Goal: Information Seeking & Learning: Understand process/instructions

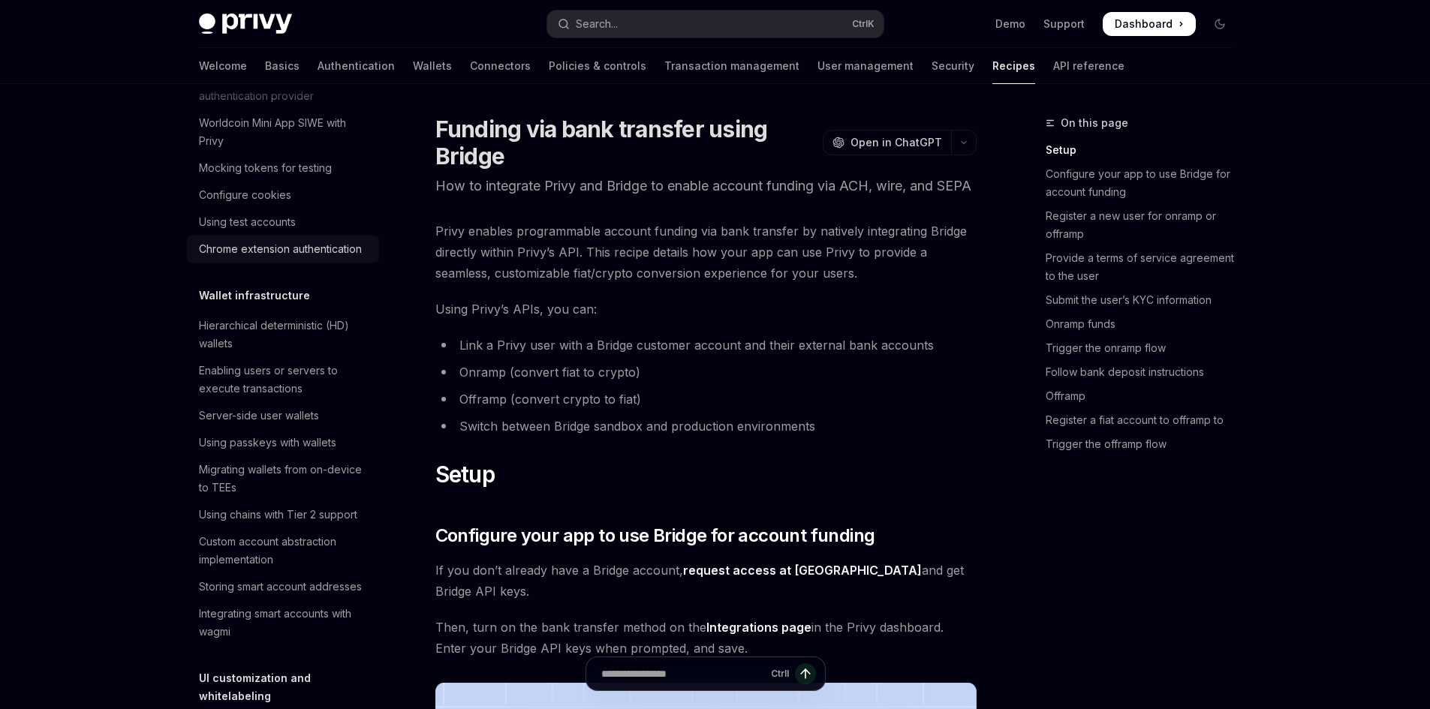
scroll to position [225, 0]
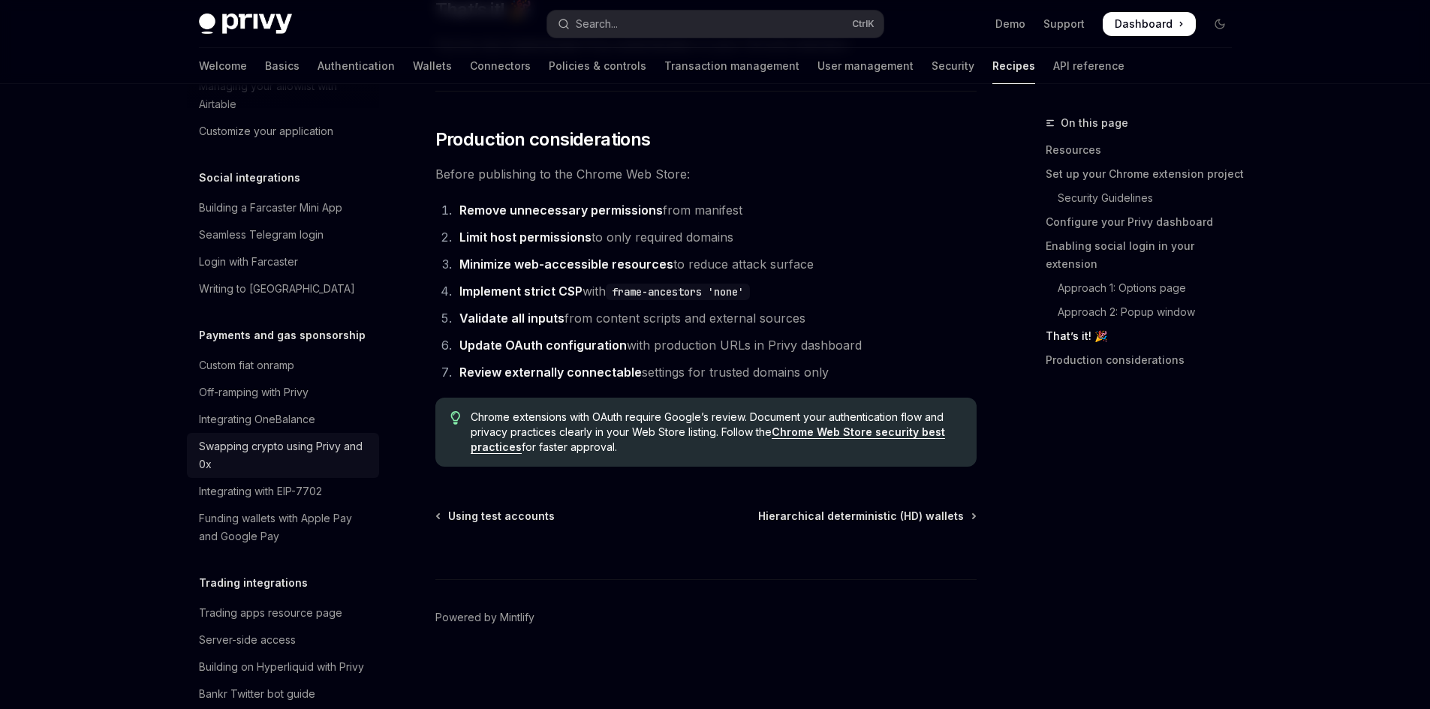
scroll to position [1126, 0]
click at [326, 428] on div "Integrating OneBalance" at bounding box center [284, 419] width 171 height 18
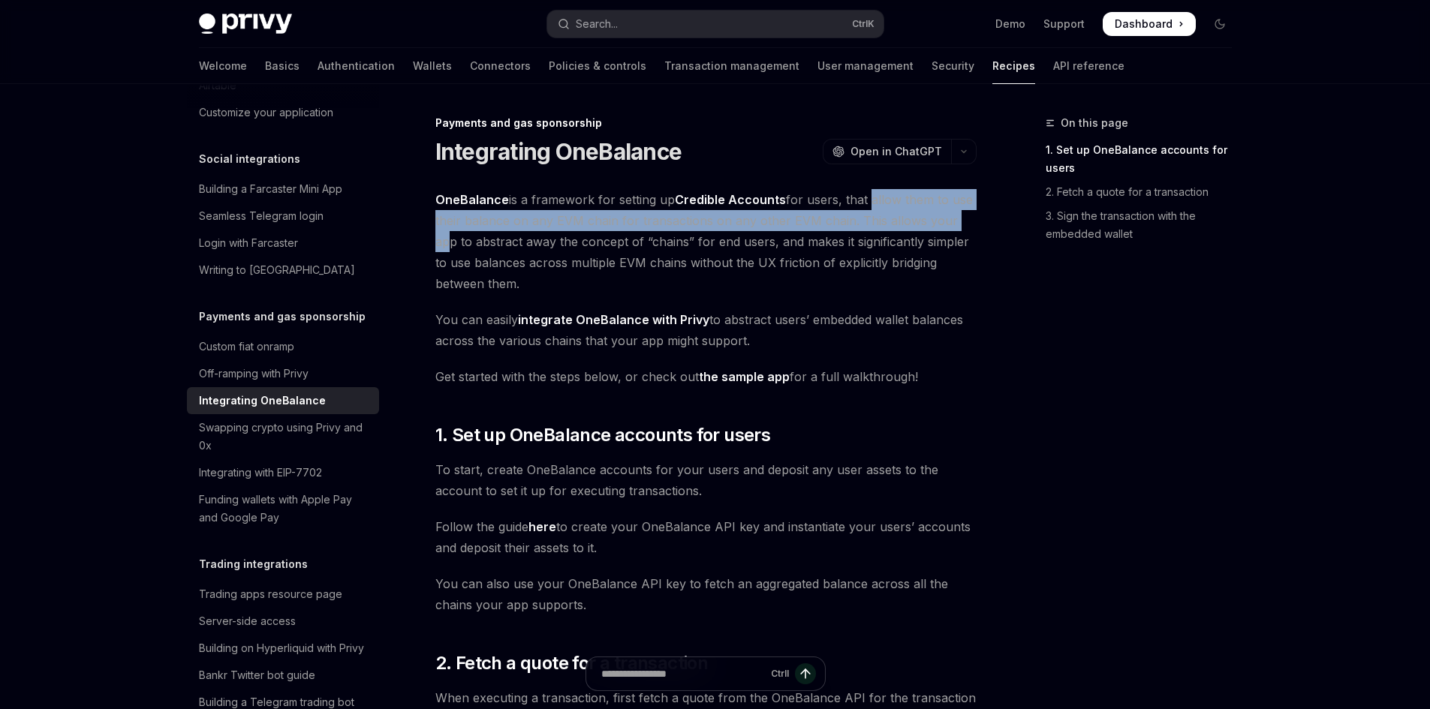
drag, startPoint x: 868, startPoint y: 203, endPoint x: 956, endPoint y: 215, distance: 89.5
click at [956, 215] on span "OneBalance is a framework for setting up Credible Accounts for users, that allo…" at bounding box center [705, 241] width 541 height 105
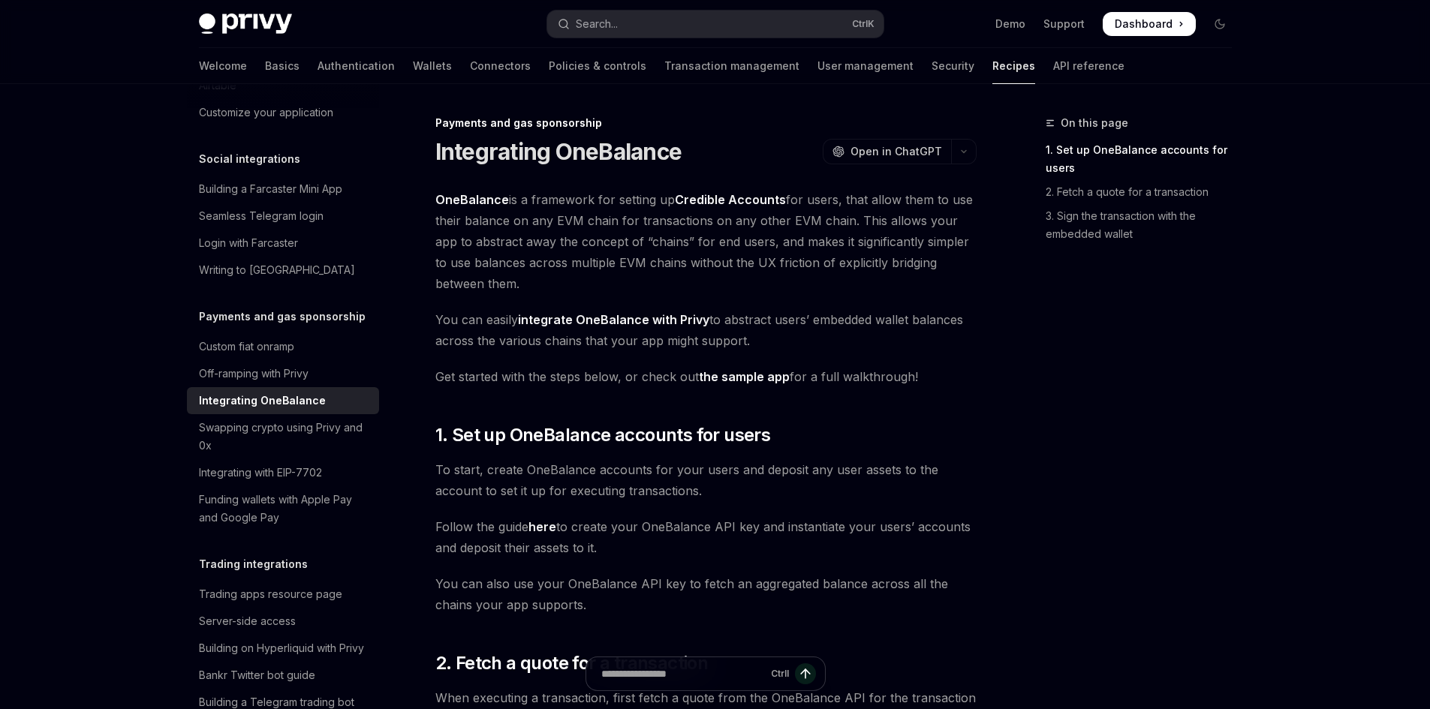
click at [921, 240] on span "OneBalance is a framework for setting up Credible Accounts for users, that allo…" at bounding box center [705, 241] width 541 height 105
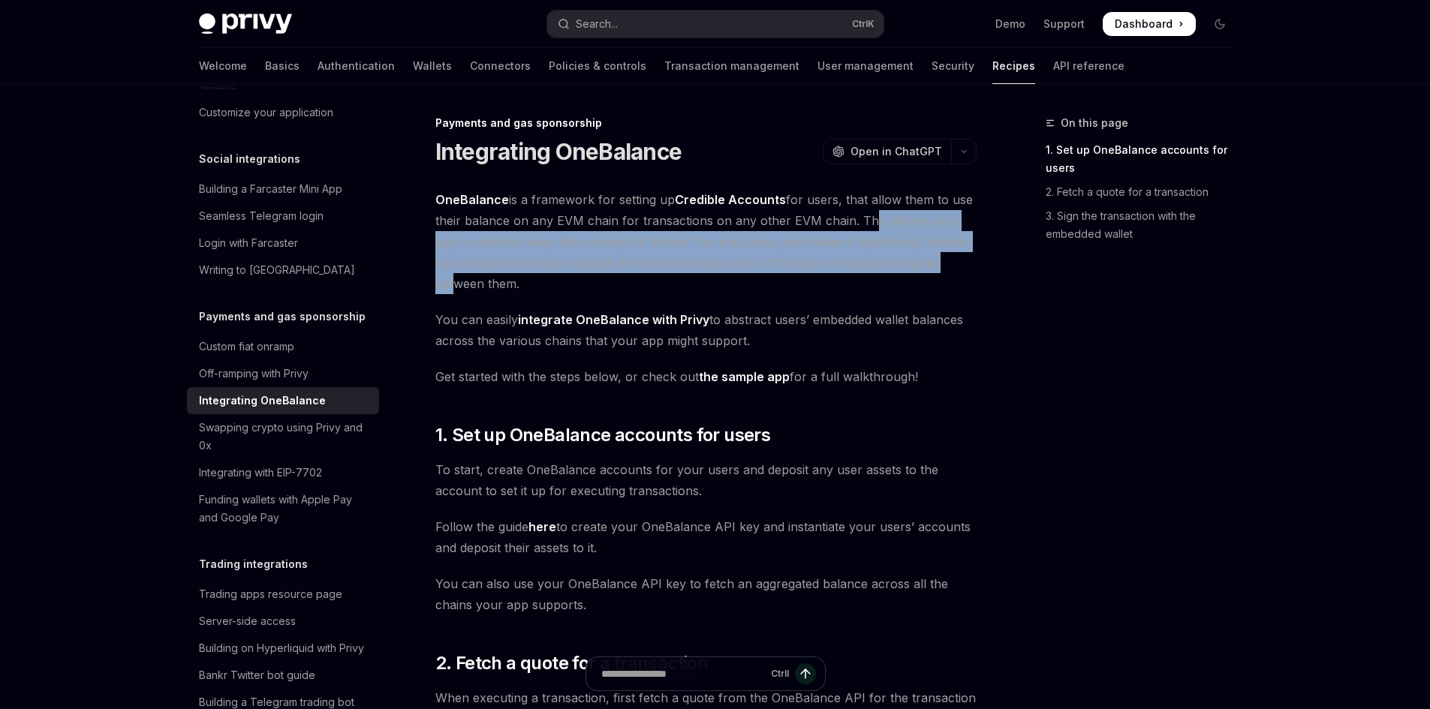
drag, startPoint x: 864, startPoint y: 221, endPoint x: 937, endPoint y: 256, distance: 80.6
click at [937, 256] on span "OneBalance is a framework for setting up Credible Accounts for users, that allo…" at bounding box center [705, 241] width 541 height 105
click at [876, 269] on span "OneBalance is a framework for setting up Credible Accounts for users, that allo…" at bounding box center [705, 241] width 541 height 105
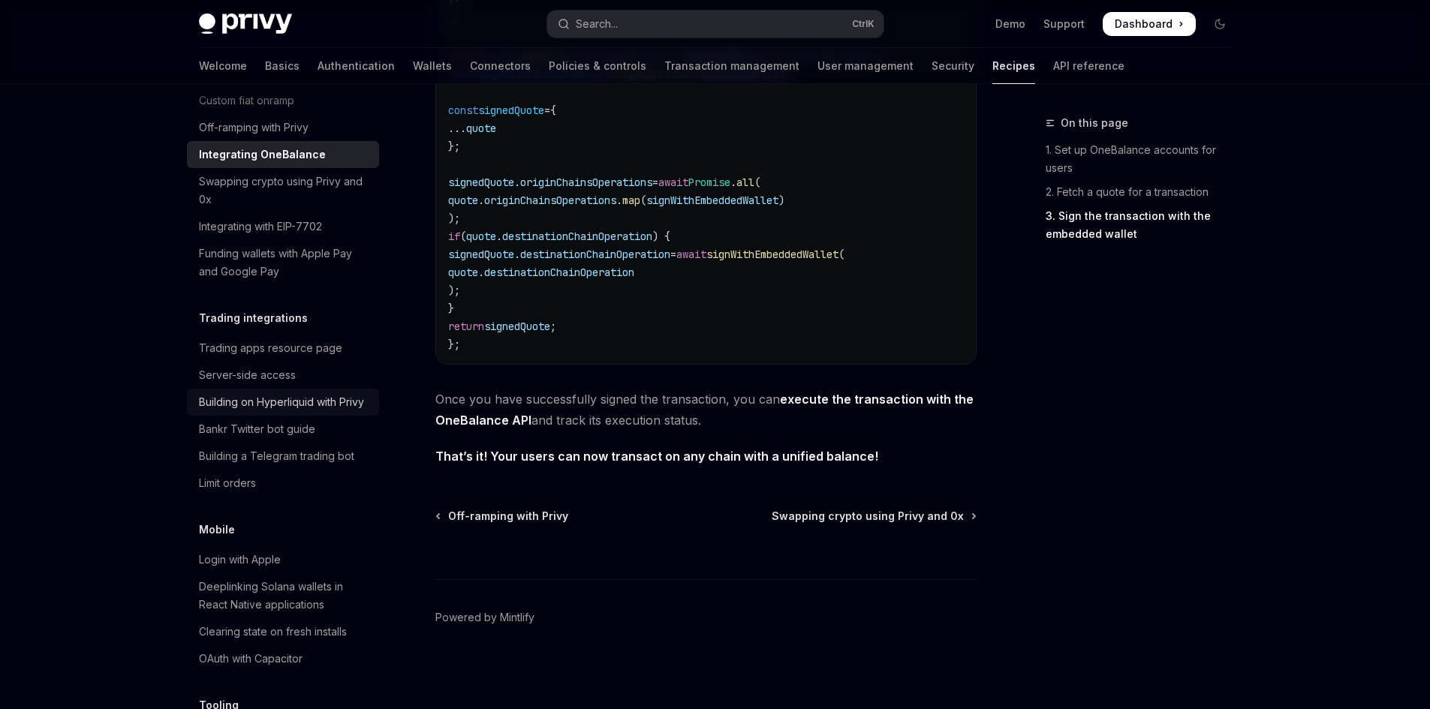
scroll to position [1426, 0]
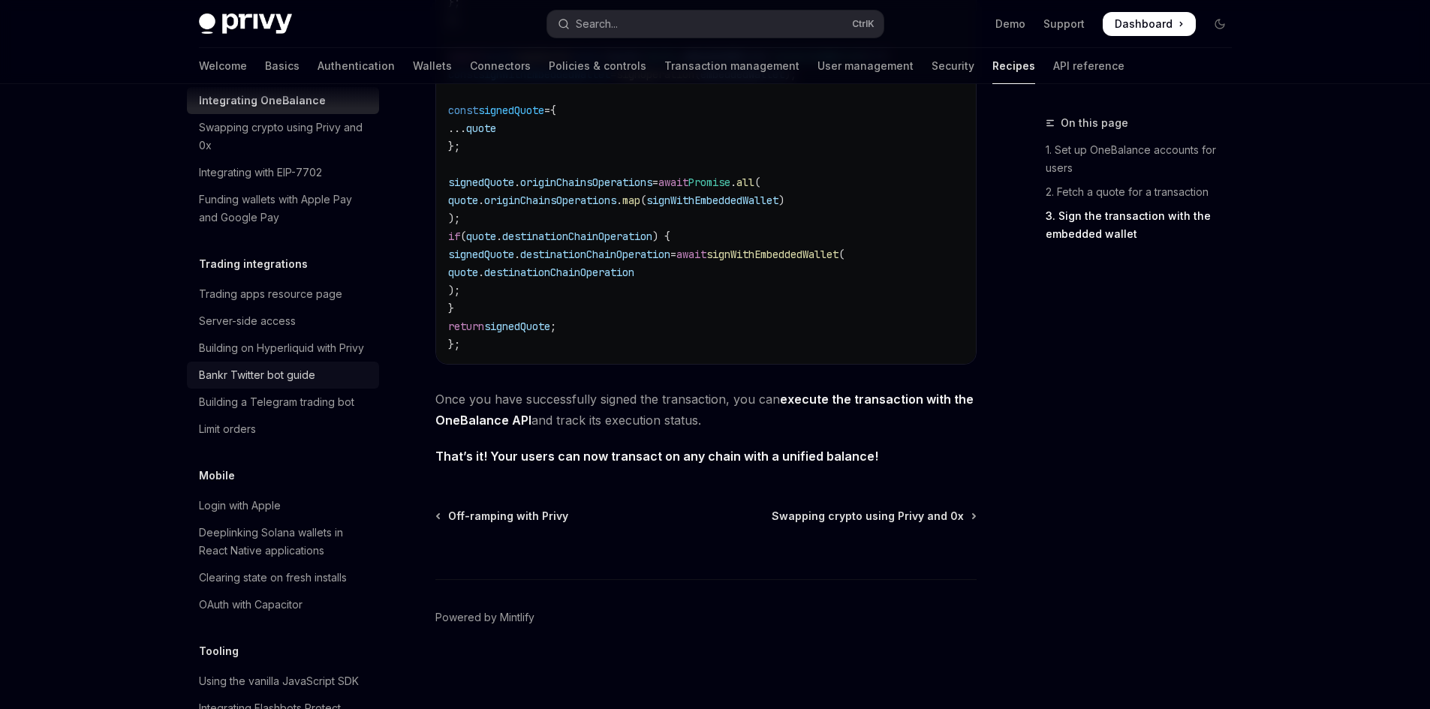
click at [330, 384] on div "Bankr Twitter bot guide" at bounding box center [284, 375] width 171 height 18
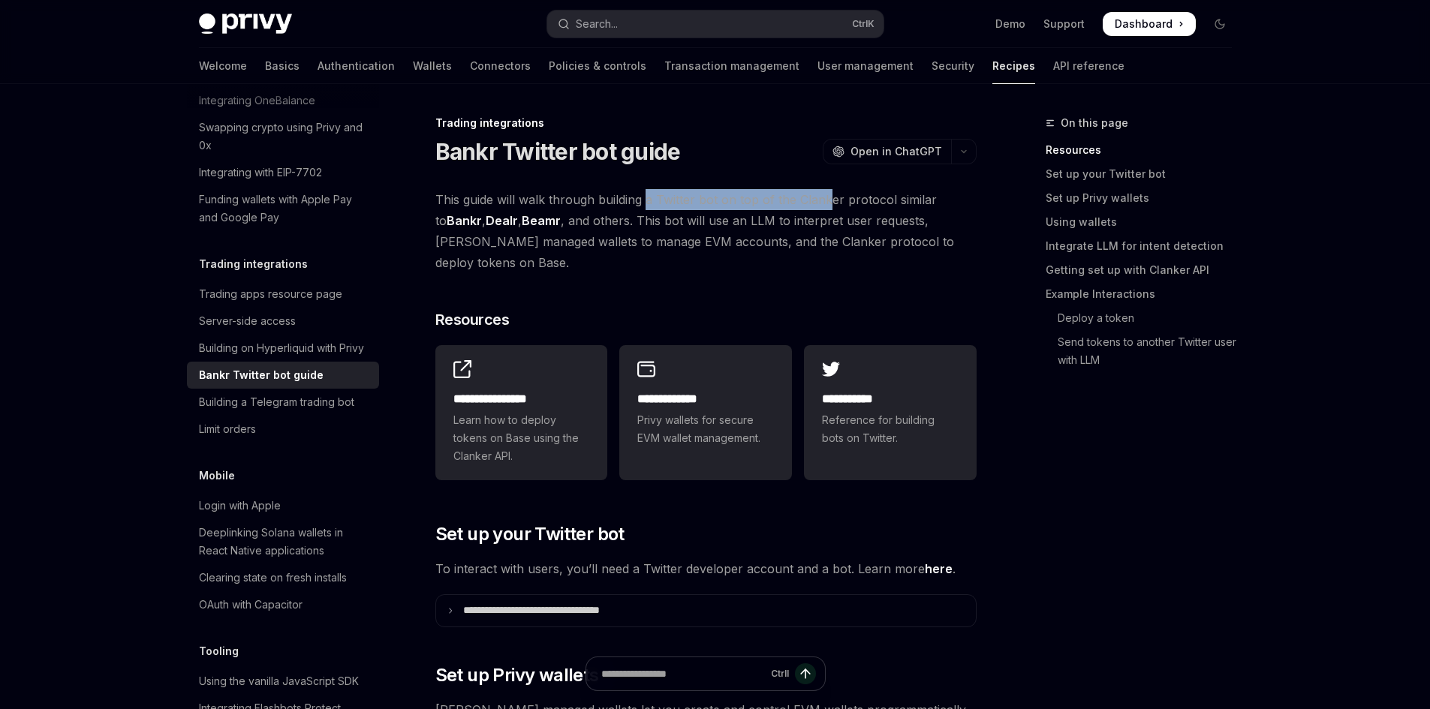
drag, startPoint x: 645, startPoint y: 204, endPoint x: 825, endPoint y: 208, distance: 180.2
click at [825, 208] on span "This guide will walk through building a Twitter bot on top of the Clanker proto…" at bounding box center [705, 231] width 541 height 84
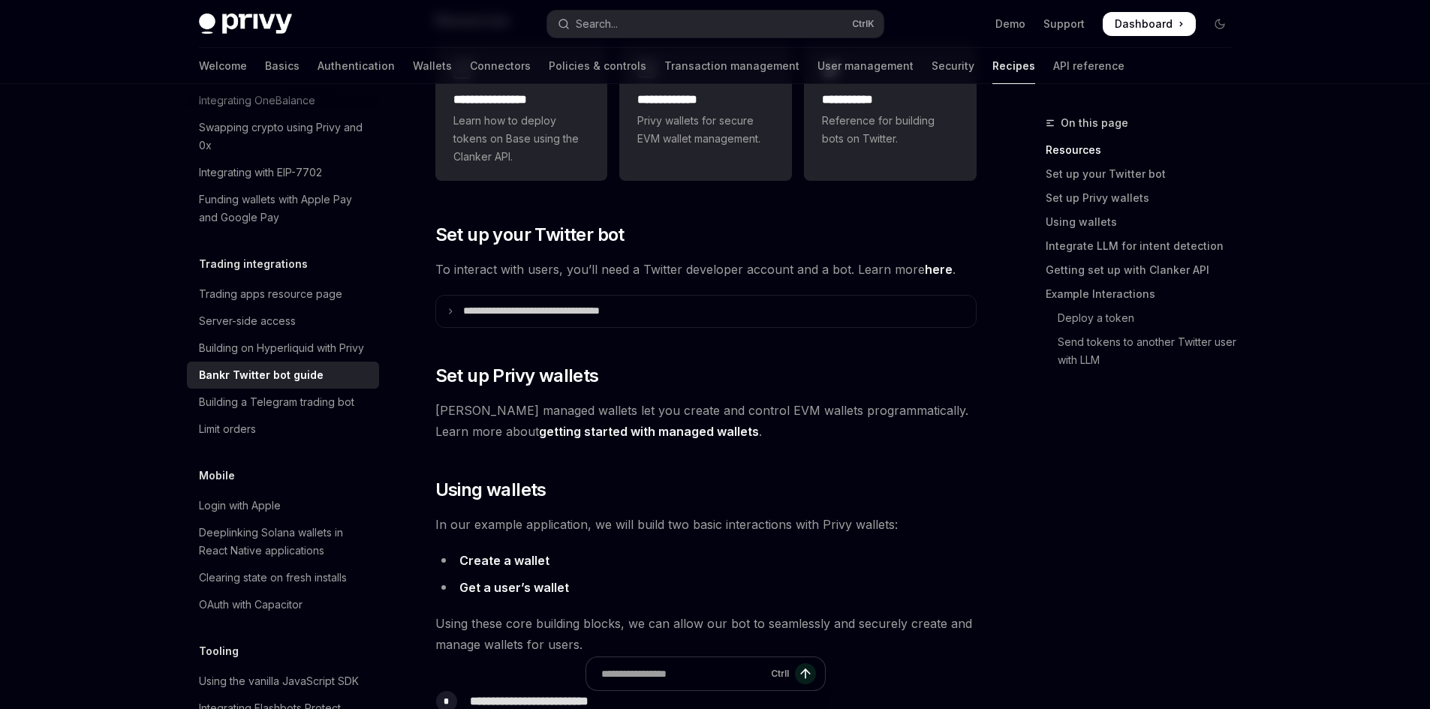
scroll to position [300, 0]
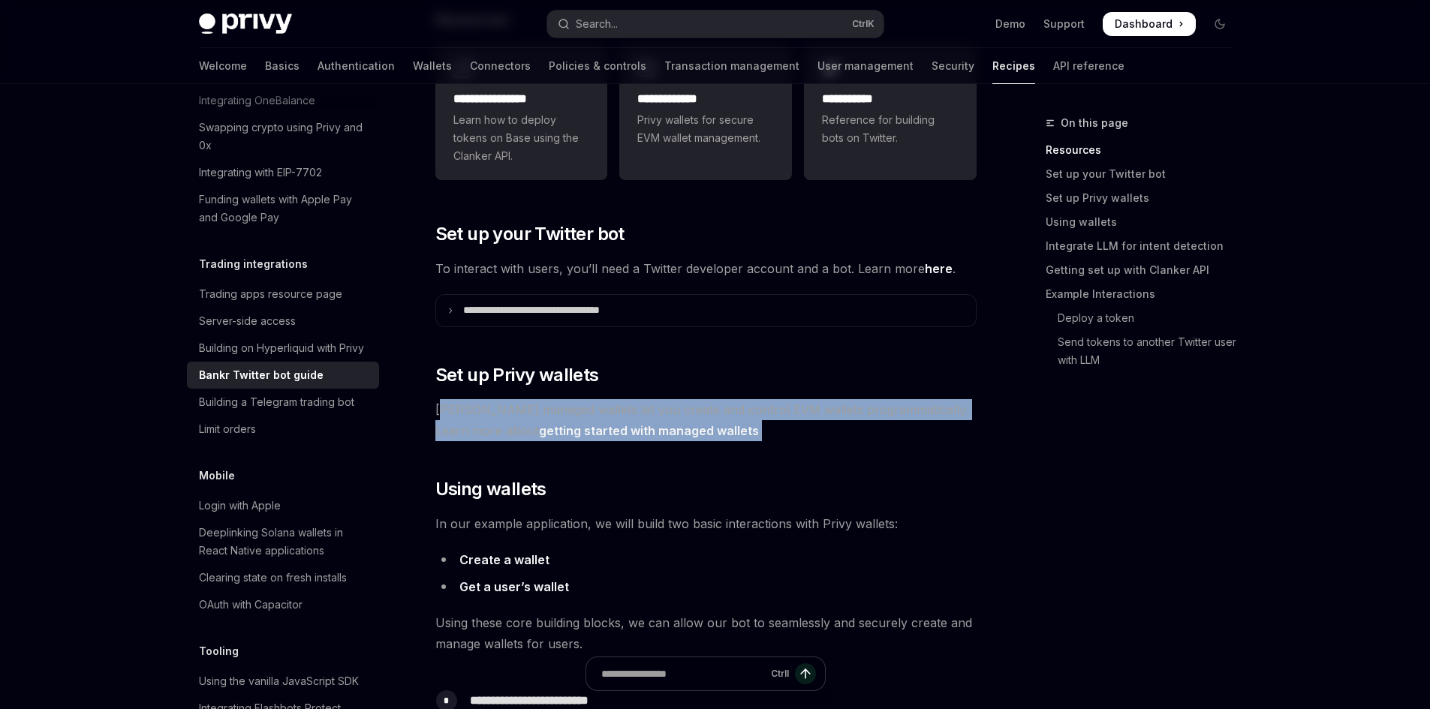
drag, startPoint x: 460, startPoint y: 385, endPoint x: 794, endPoint y: 410, distance: 335.0
click at [794, 410] on span "[PERSON_NAME] managed wallets let you create and control EVM wallets programmat…" at bounding box center [705, 420] width 541 height 42
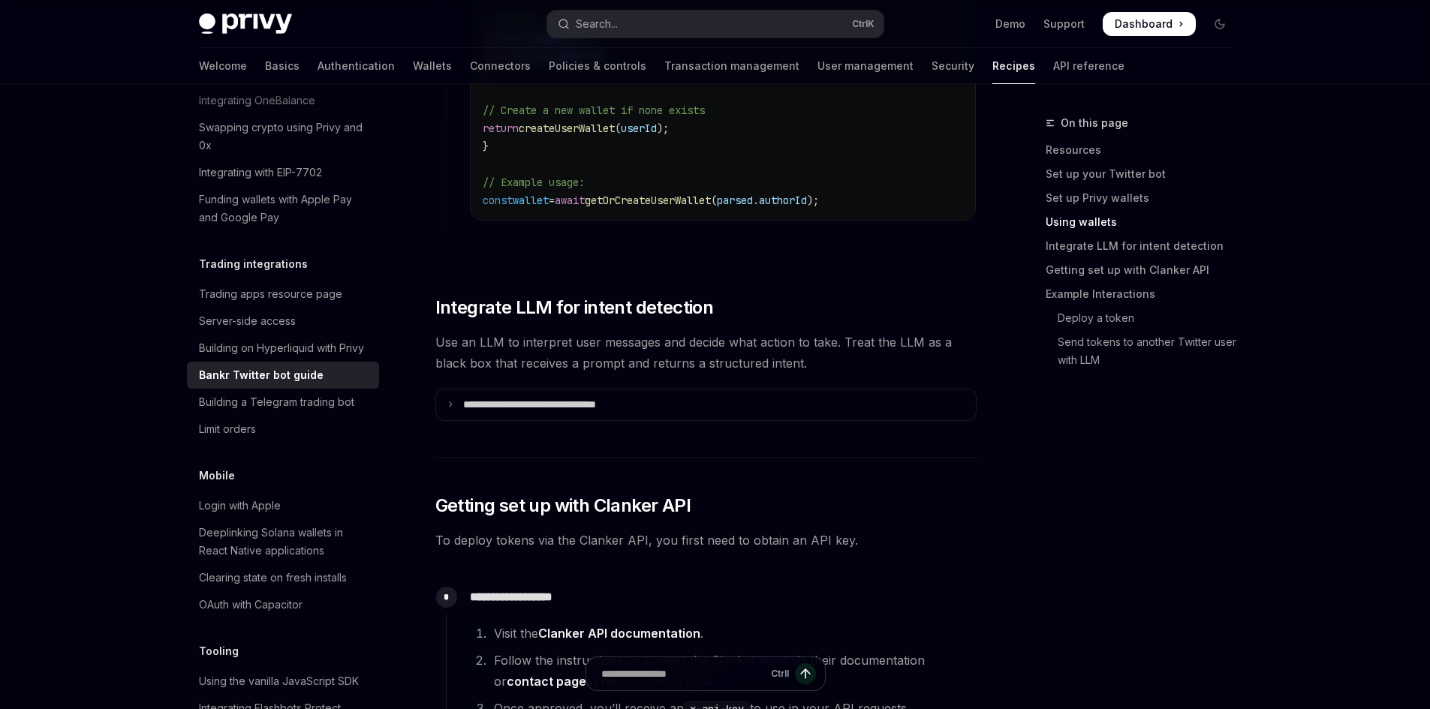
scroll to position [2177, 0]
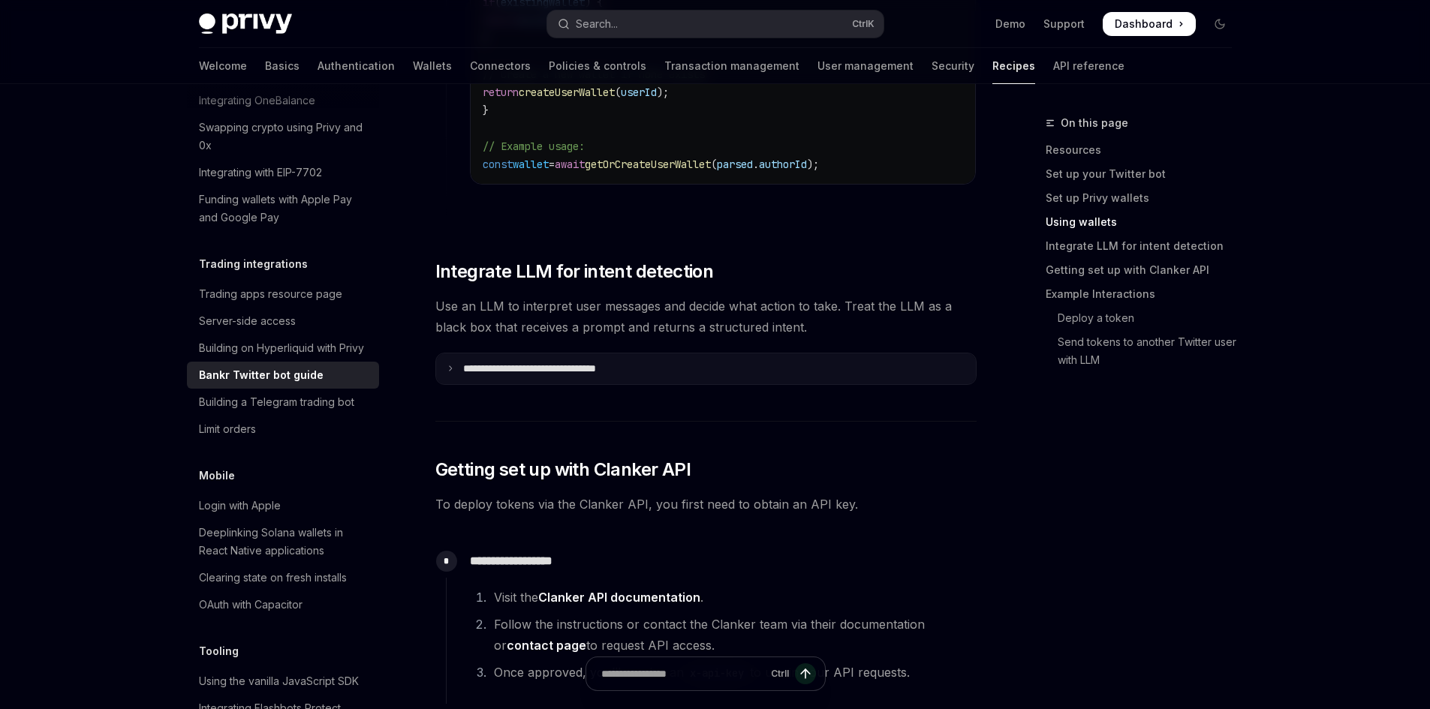
click at [496, 363] on summary "**********" at bounding box center [706, 370] width 540 height 32
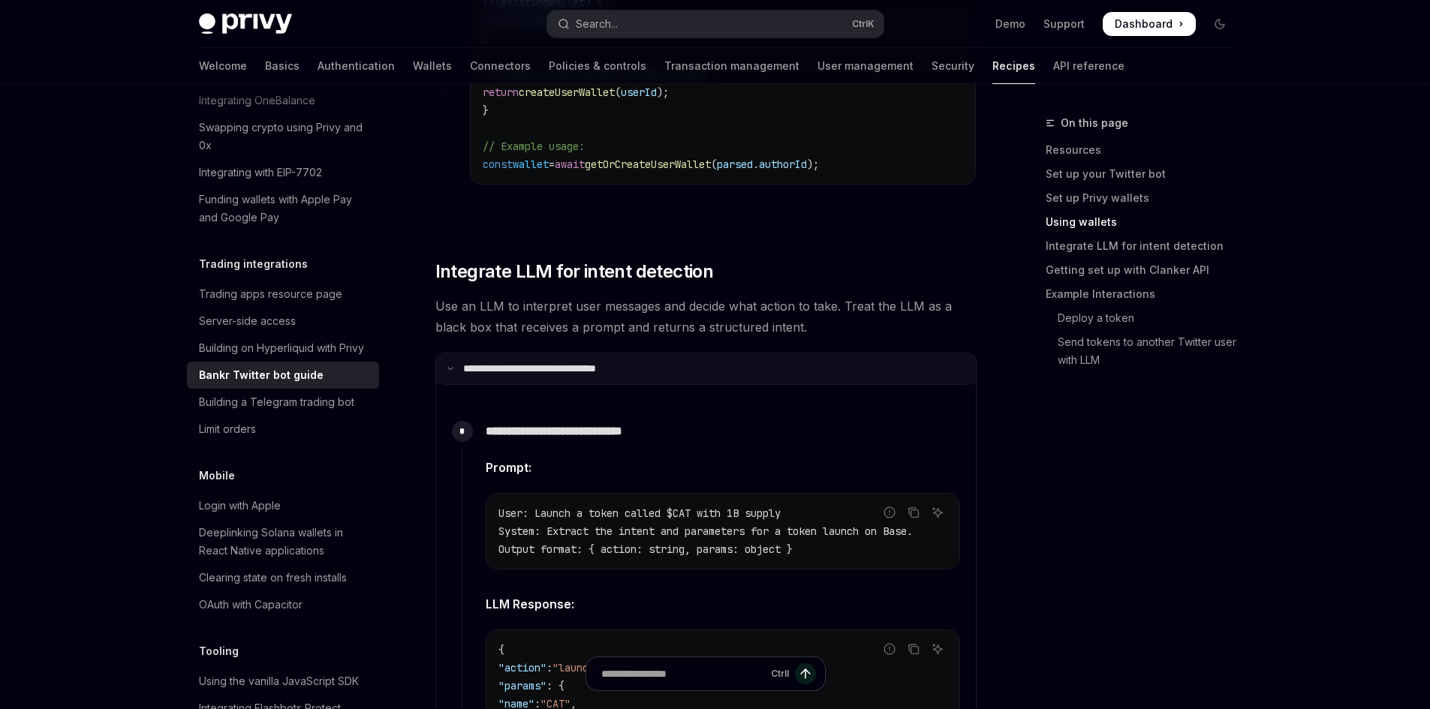
click at [498, 363] on p "**********" at bounding box center [555, 370] width 185 height 14
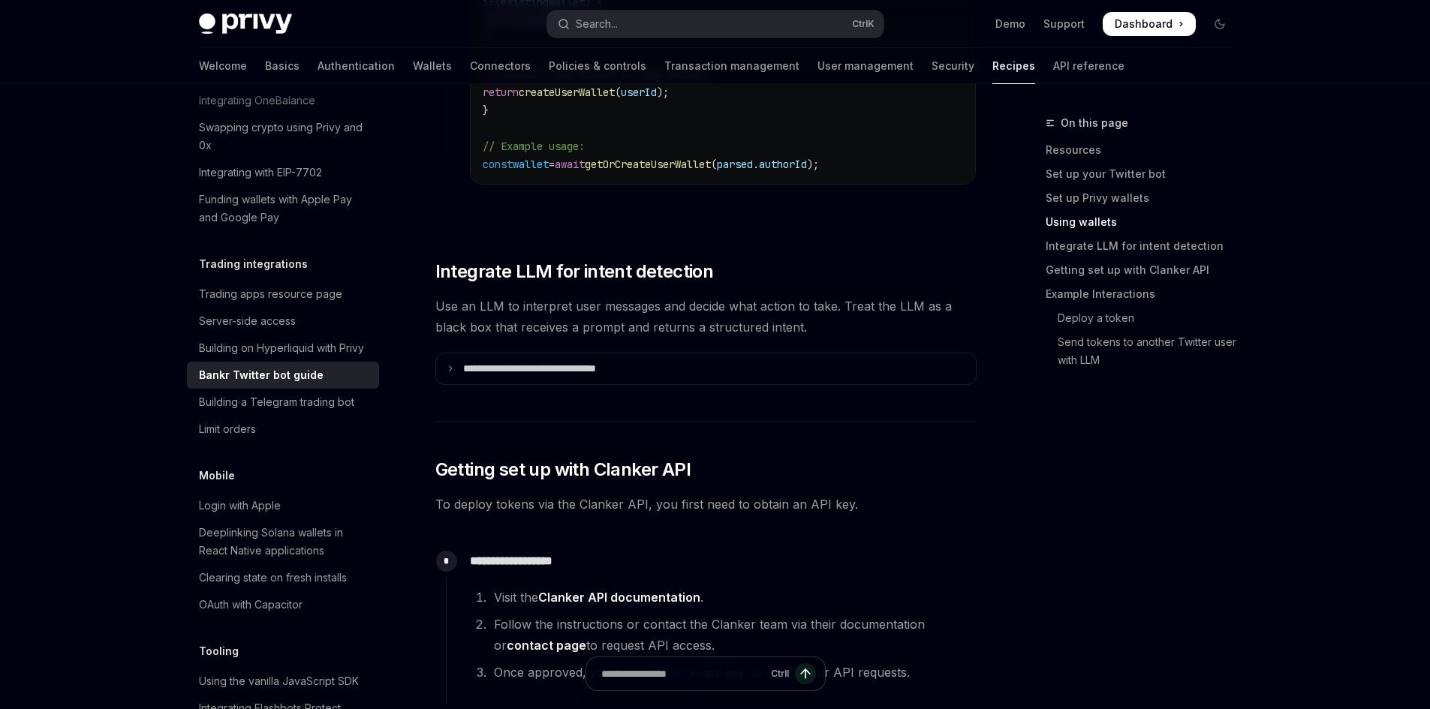
scroll to position [2252, 0]
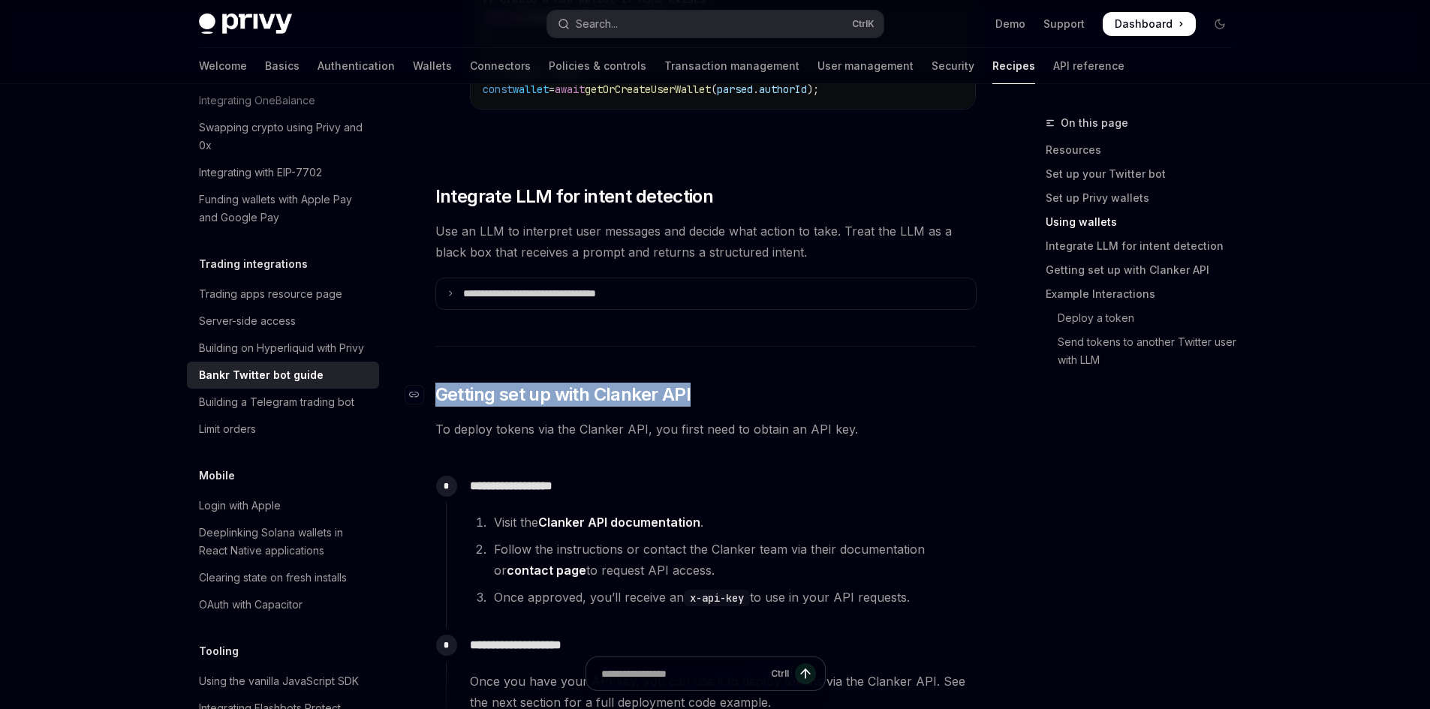
drag, startPoint x: 438, startPoint y: 376, endPoint x: 754, endPoint y: 383, distance: 316.1
click at [754, 383] on h2 "​ Getting set up with Clanker API" at bounding box center [705, 395] width 541 height 24
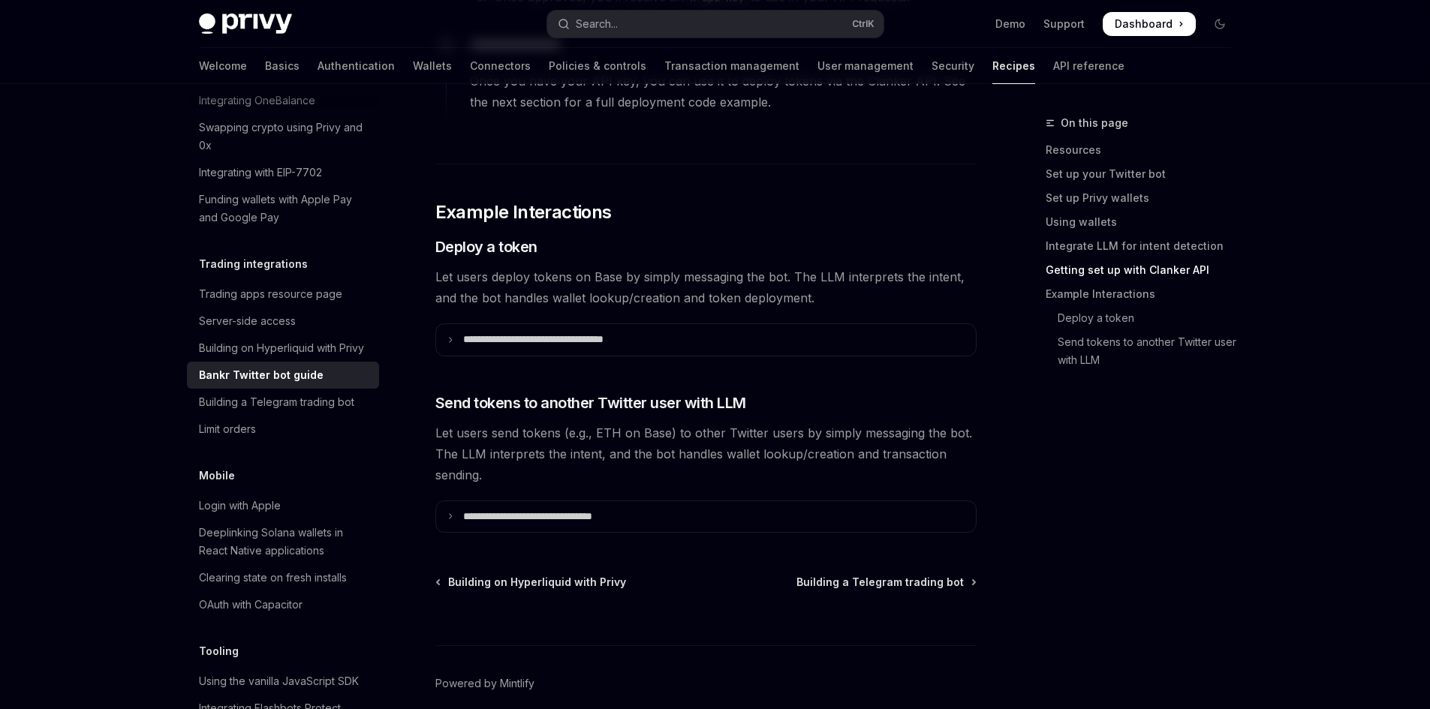
scroll to position [2904, 0]
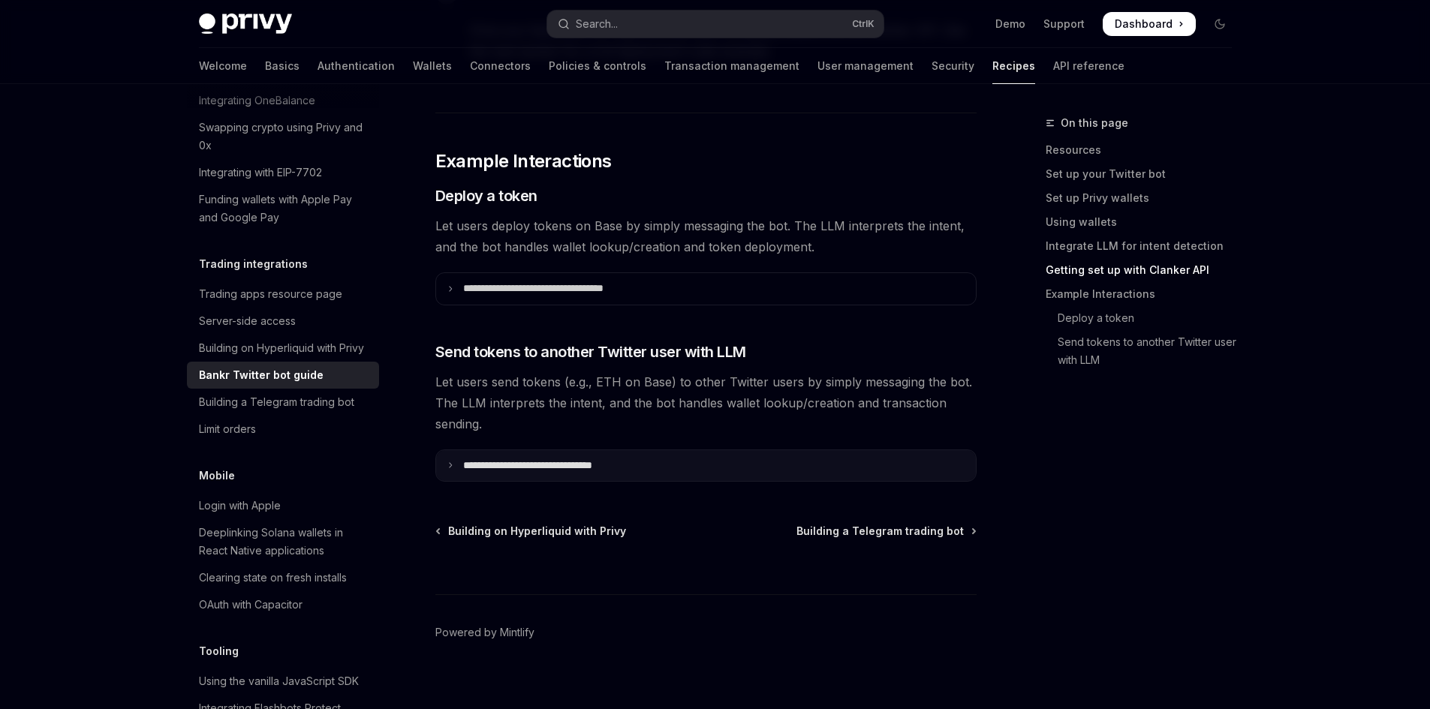
click at [670, 462] on summary "**********" at bounding box center [706, 466] width 540 height 32
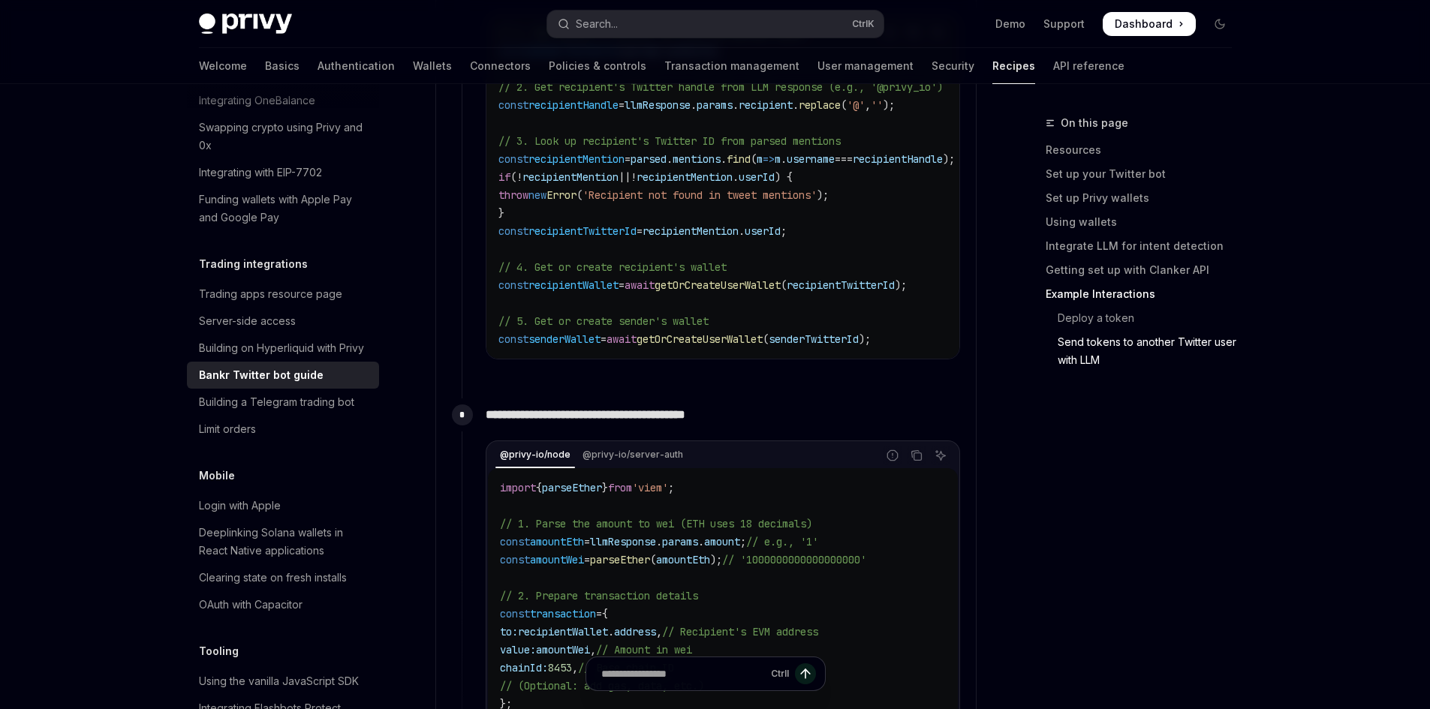
scroll to position [3955, 0]
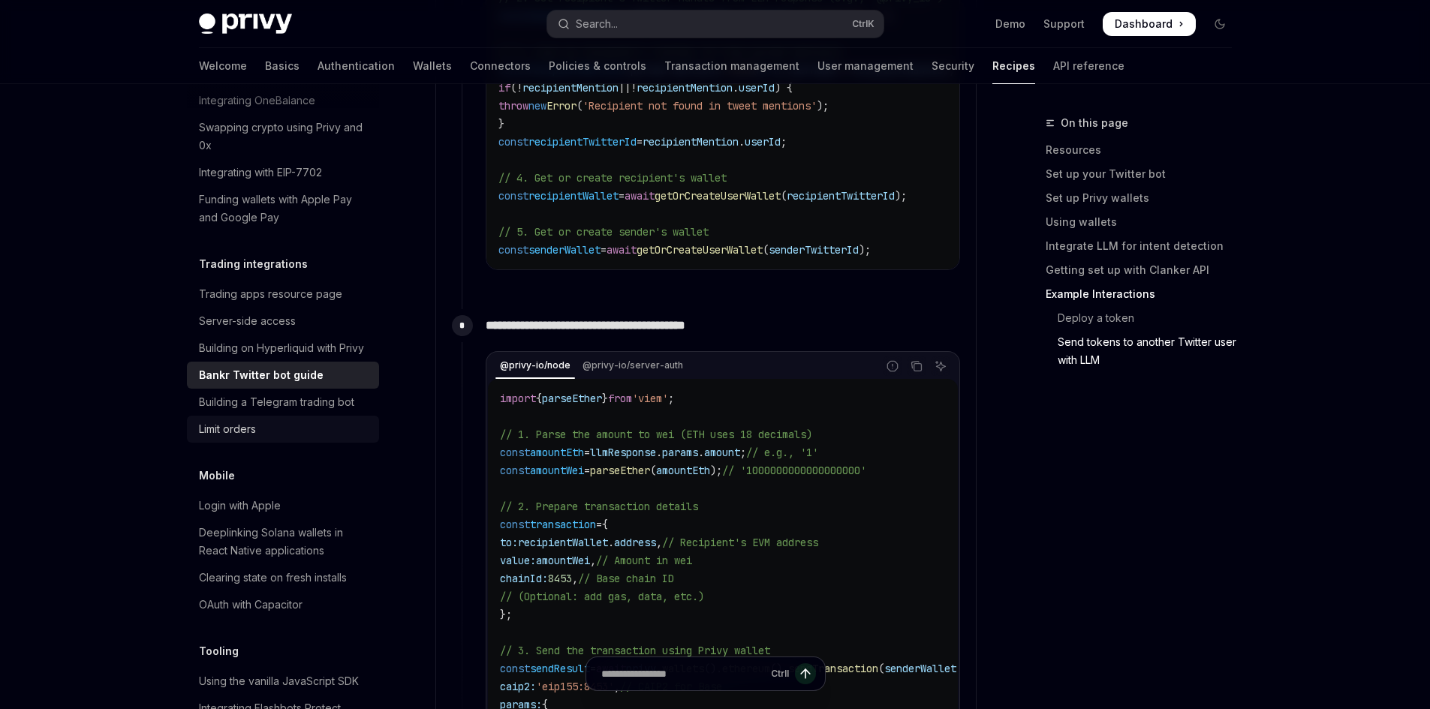
click at [275, 438] on div "Limit orders" at bounding box center [284, 429] width 171 height 18
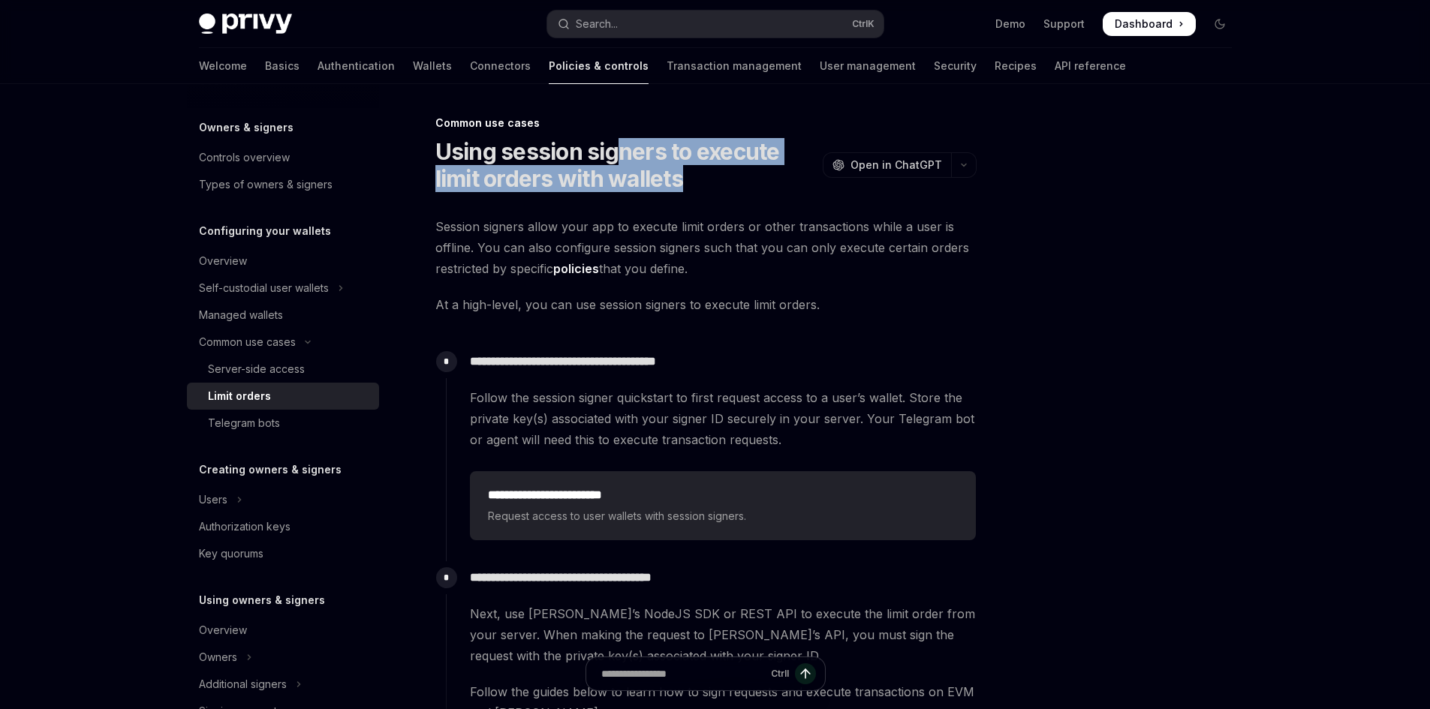
drag, startPoint x: 634, startPoint y: 156, endPoint x: 726, endPoint y: 179, distance: 95.2
click at [726, 179] on h1 "Using session signers to execute limit orders with wallets" at bounding box center [625, 165] width 381 height 54
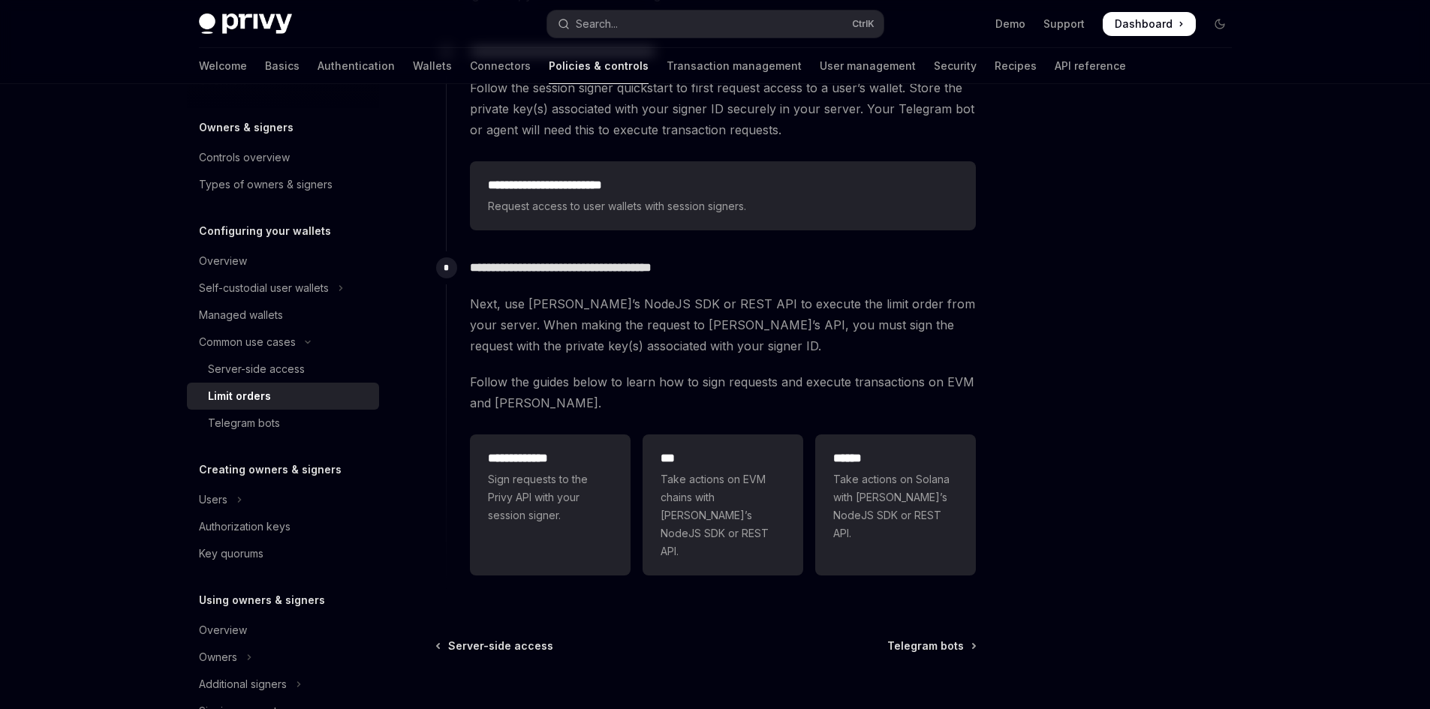
scroll to position [122, 0]
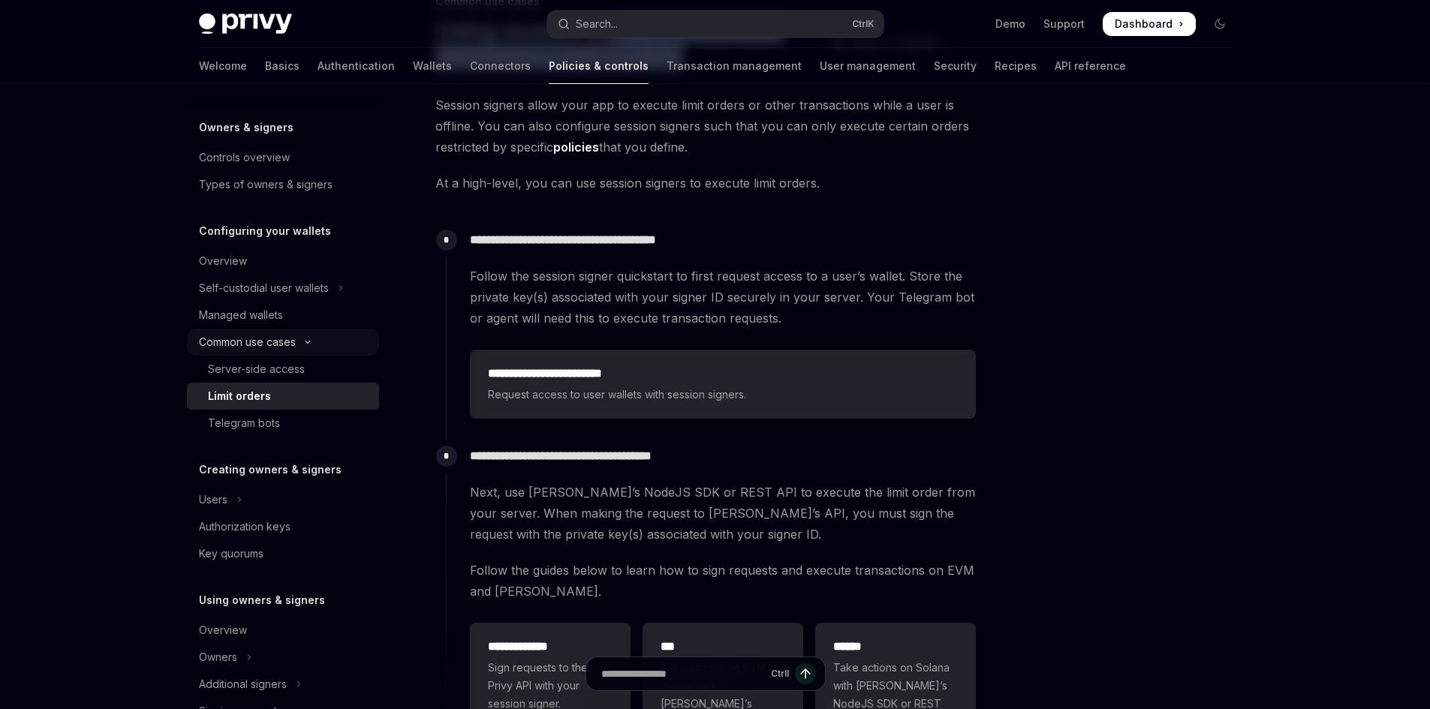
click at [311, 346] on button "Common use cases" at bounding box center [283, 342] width 192 height 27
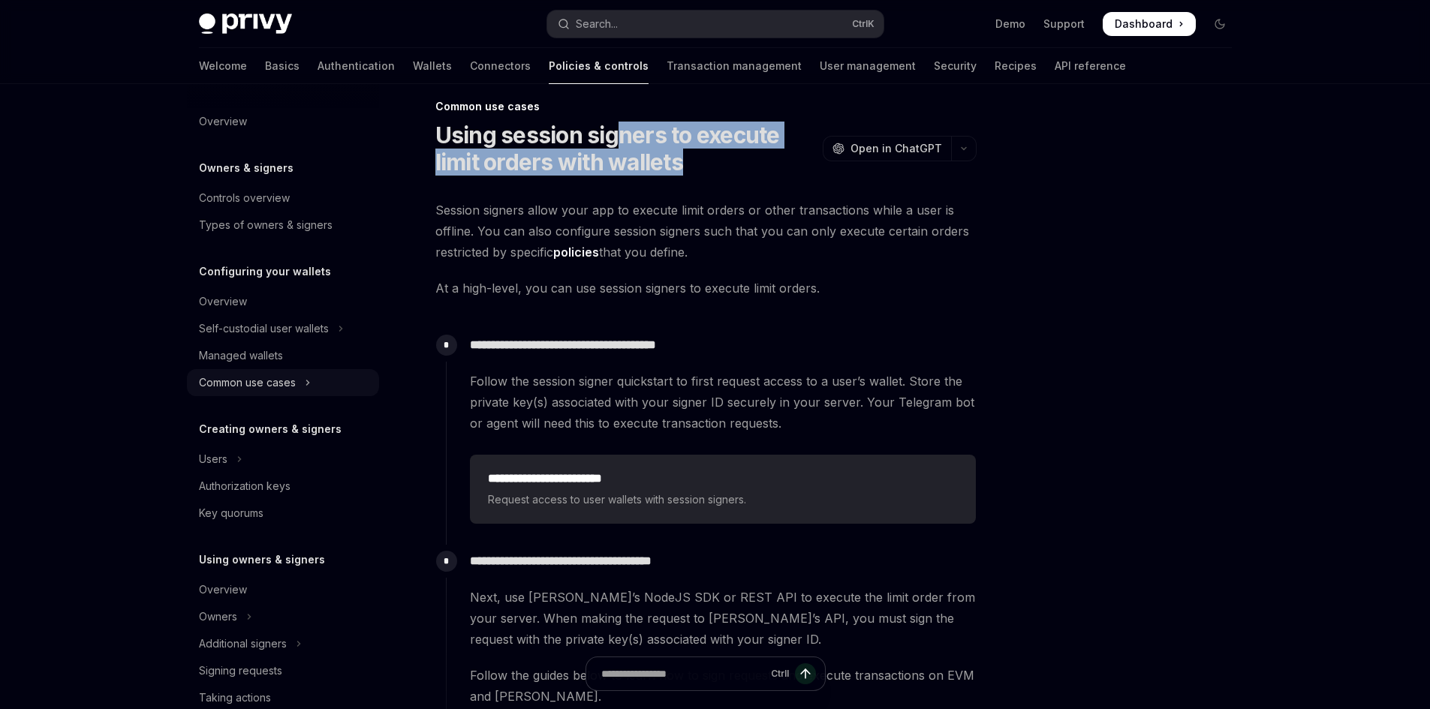
scroll to position [0, 0]
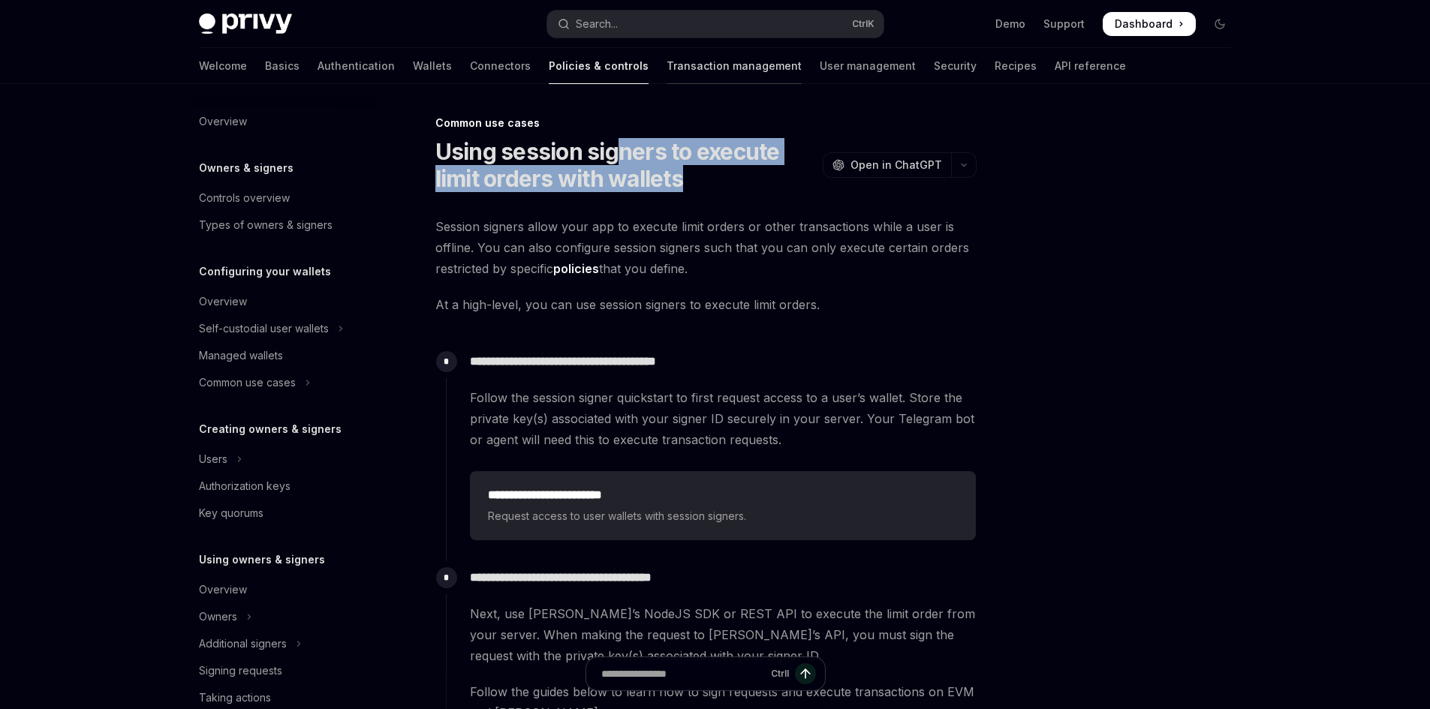
click at [700, 75] on link "Transaction management" at bounding box center [734, 66] width 135 height 36
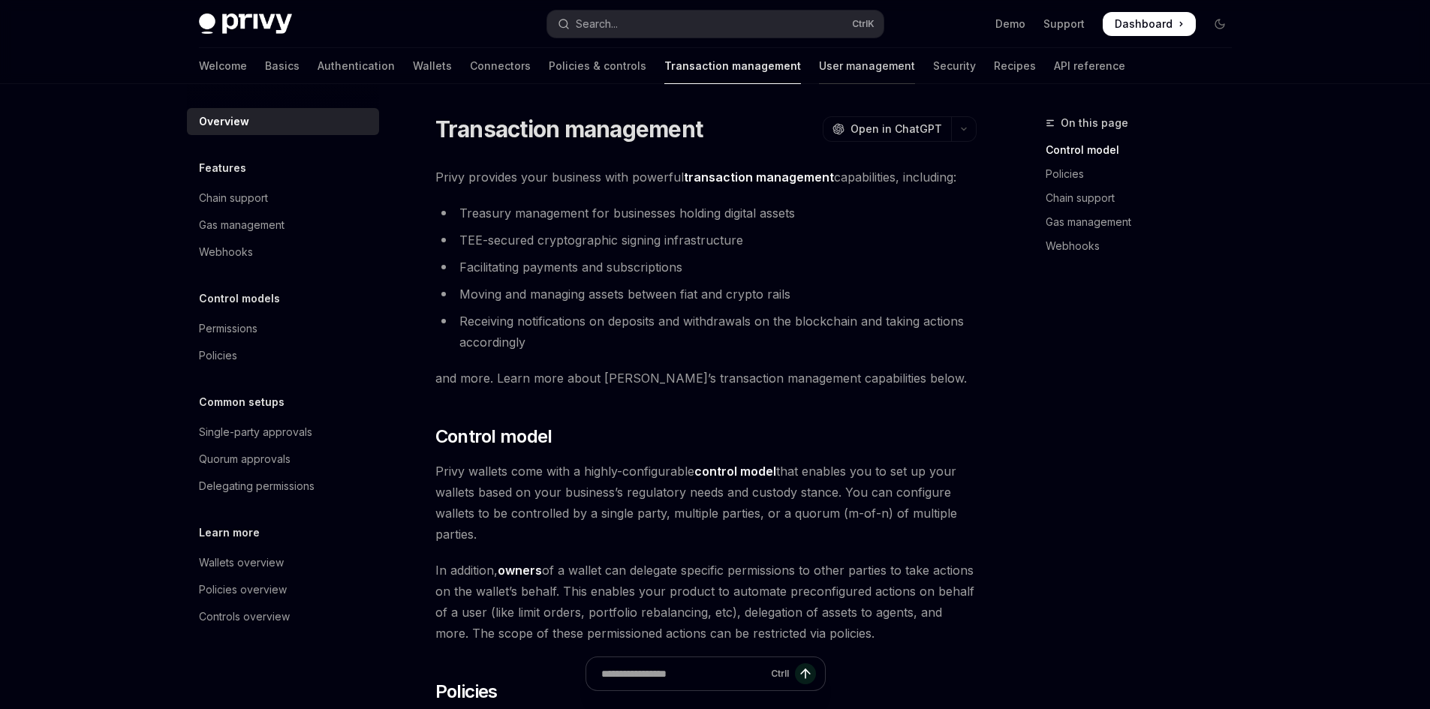
click at [819, 74] on link "User management" at bounding box center [867, 66] width 96 height 36
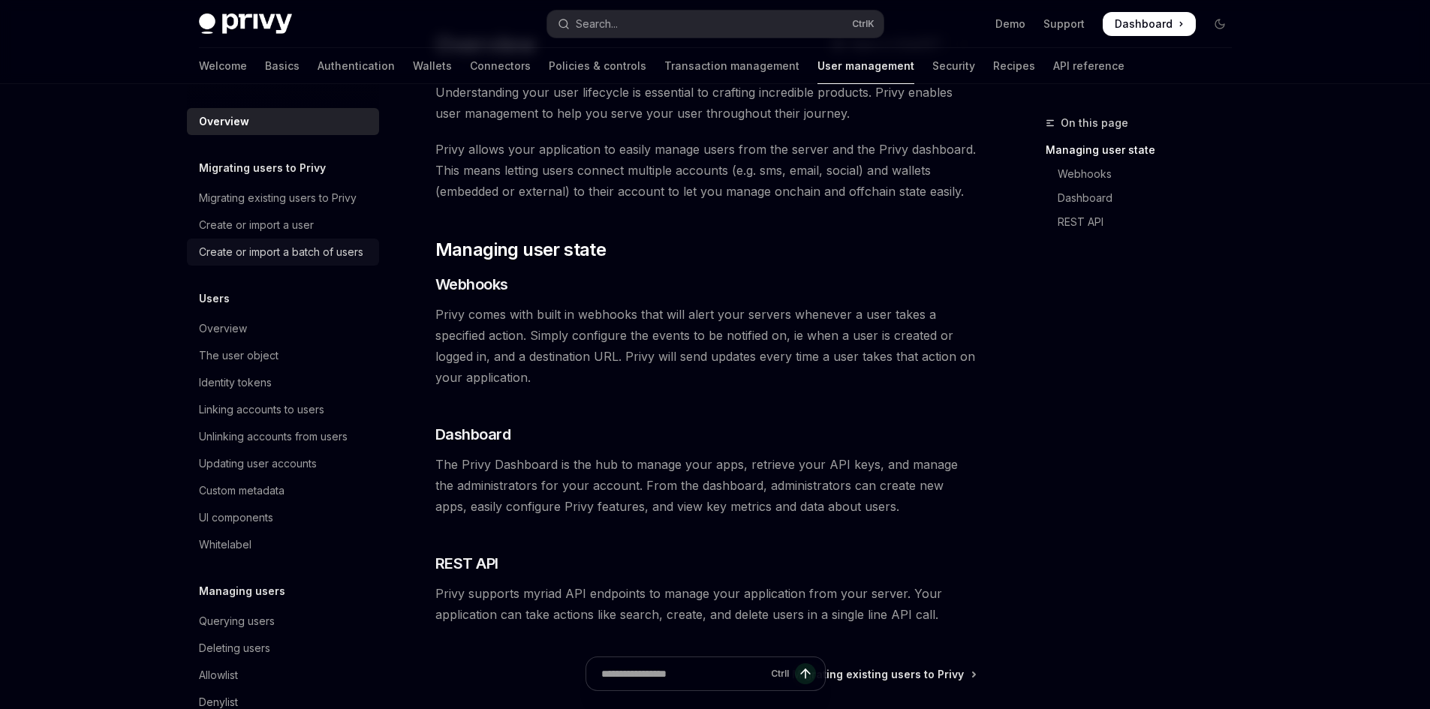
scroll to position [75, 0]
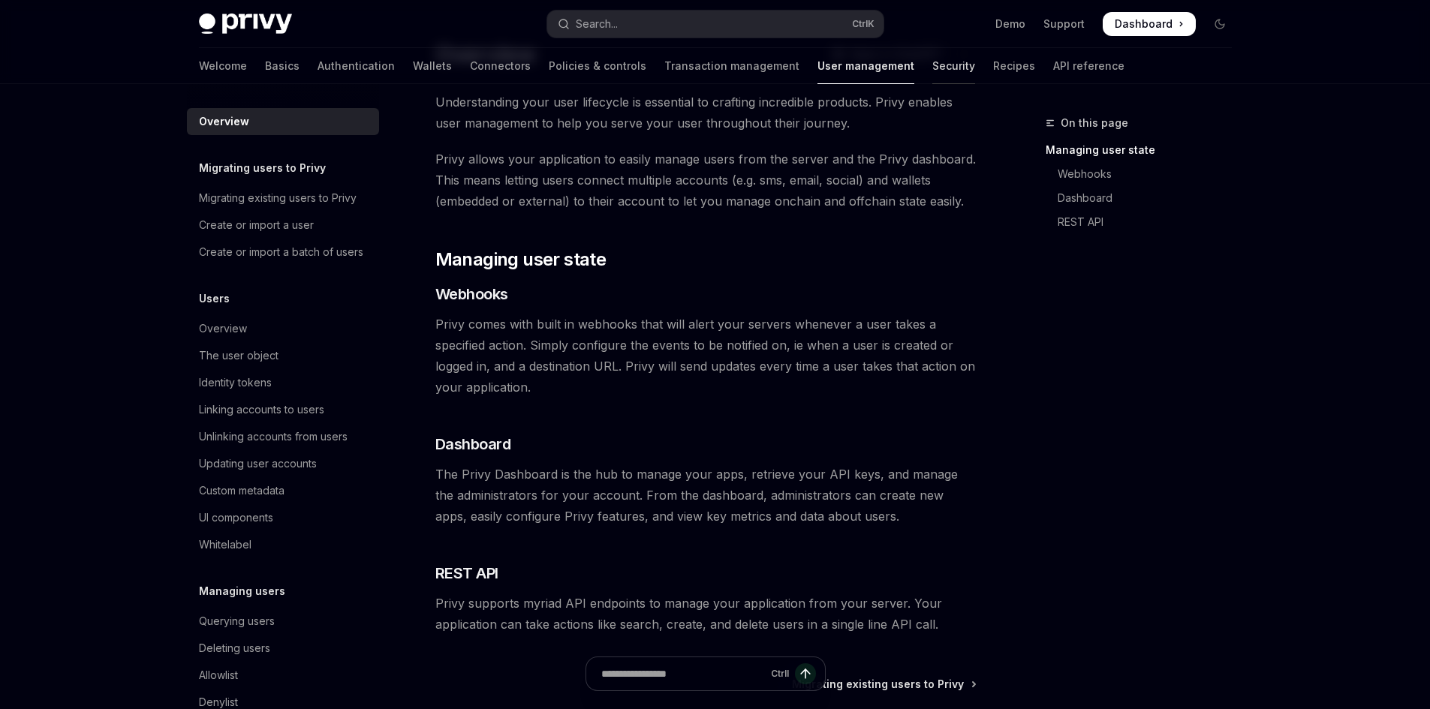
click at [932, 66] on link "Security" at bounding box center [953, 66] width 43 height 36
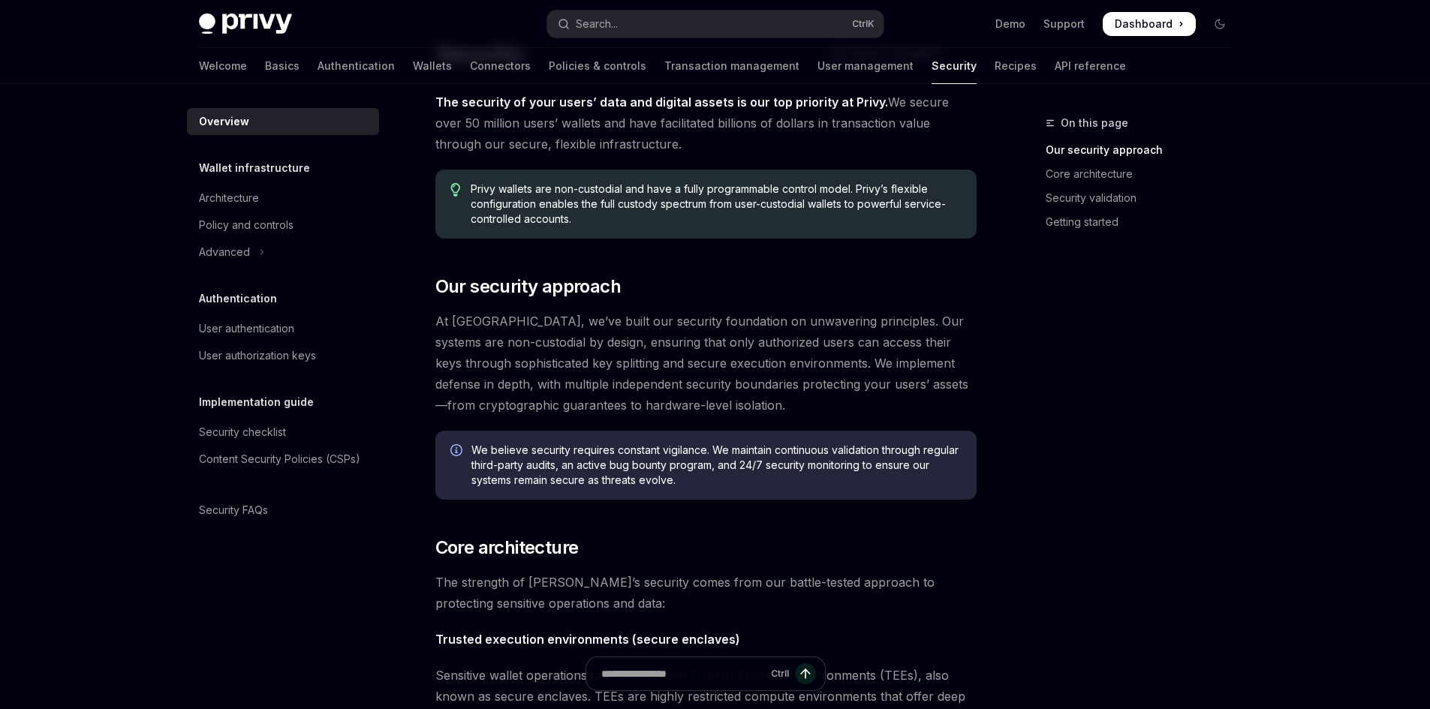
click at [895, 69] on div "Welcome Basics Authentication Wallets Connectors Policies & controls Transactio…" at bounding box center [662, 66] width 927 height 36
click at [995, 70] on link "Recipes" at bounding box center [1016, 66] width 42 height 36
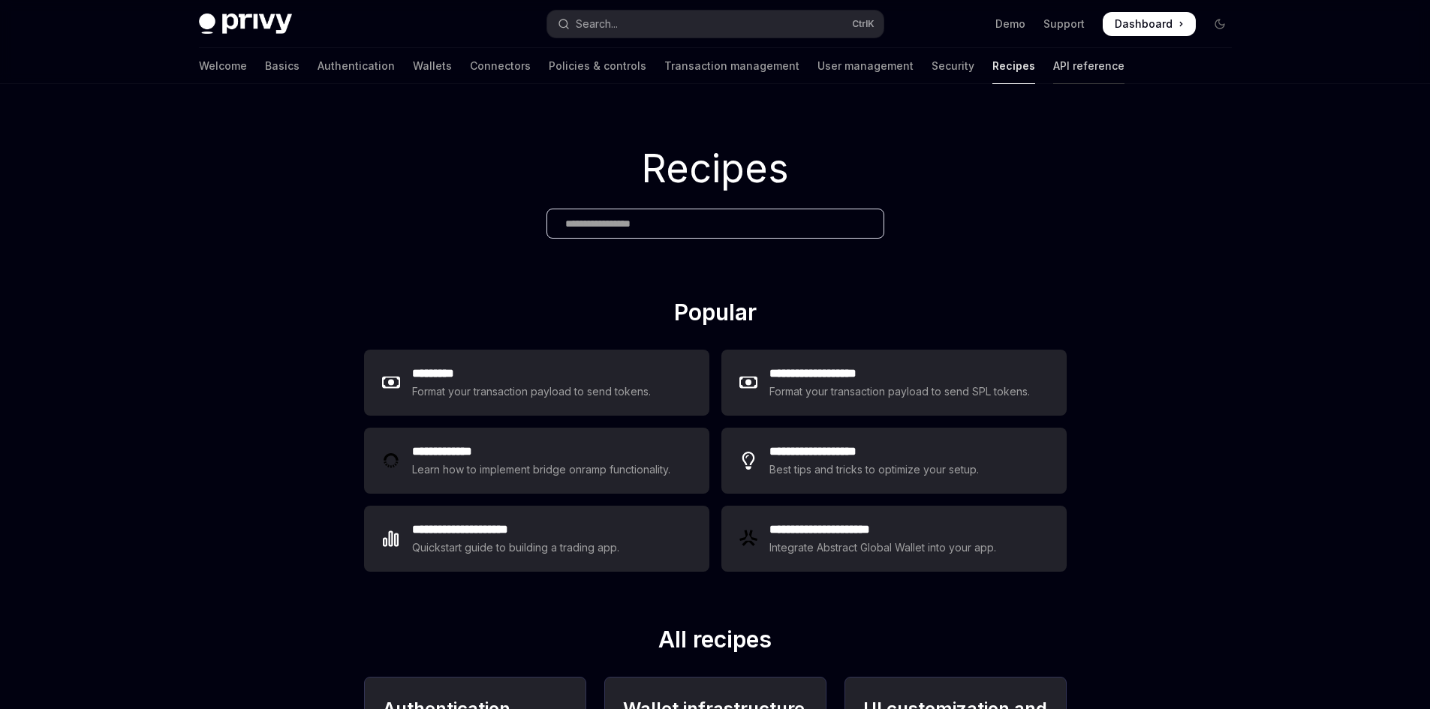
click at [1053, 72] on link "API reference" at bounding box center [1088, 66] width 71 height 36
type textarea "*"
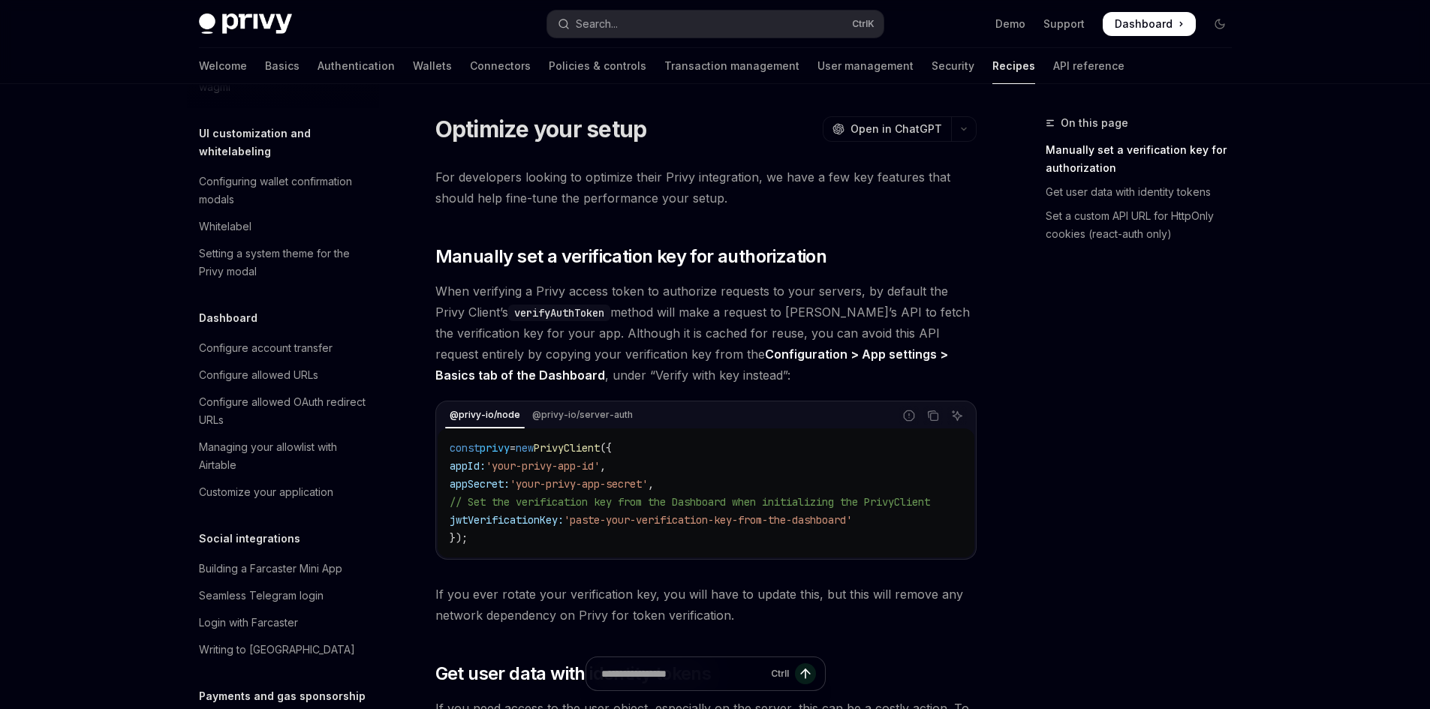
scroll to position [751, 0]
click at [929, 203] on span "For developers looking to optimize their Privy integration, we have a few key f…" at bounding box center [705, 188] width 541 height 42
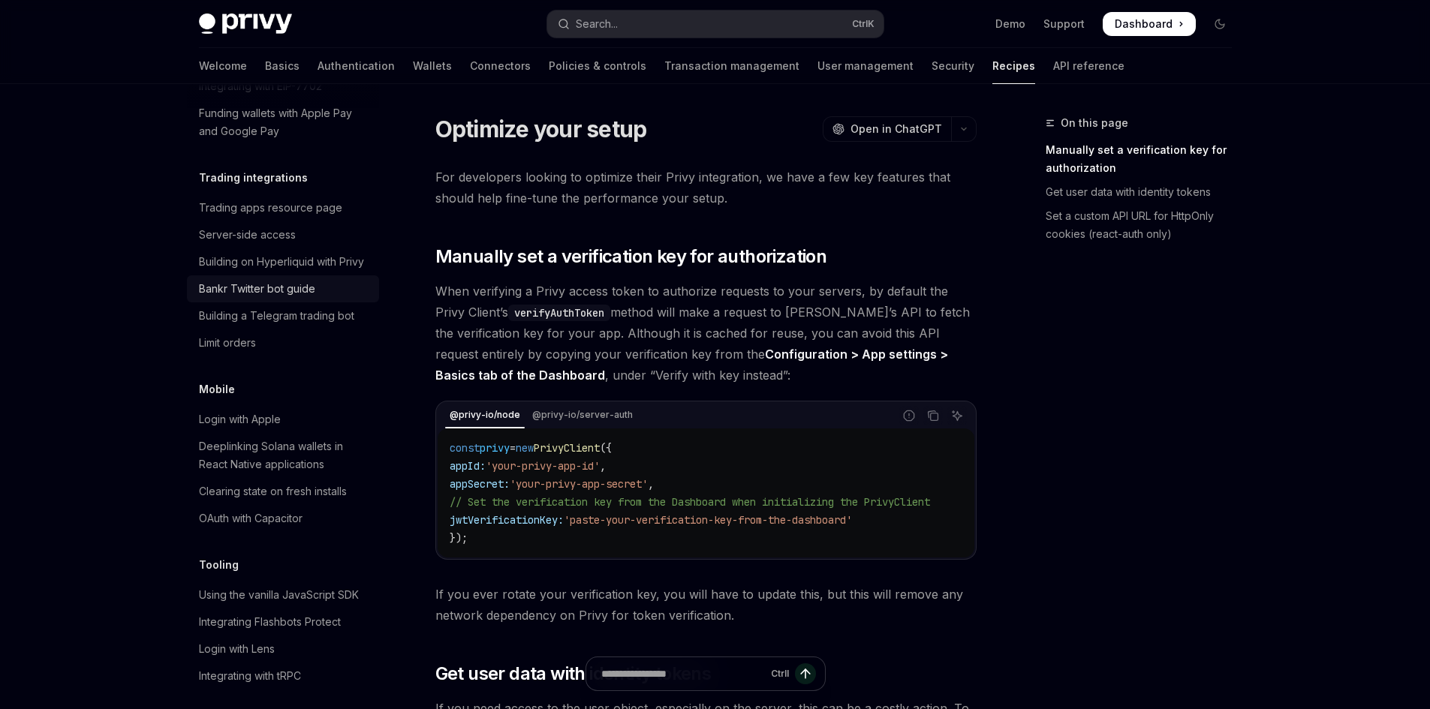
click at [290, 298] on div "Bankr Twitter bot guide" at bounding box center [257, 289] width 116 height 18
type textarea "*"
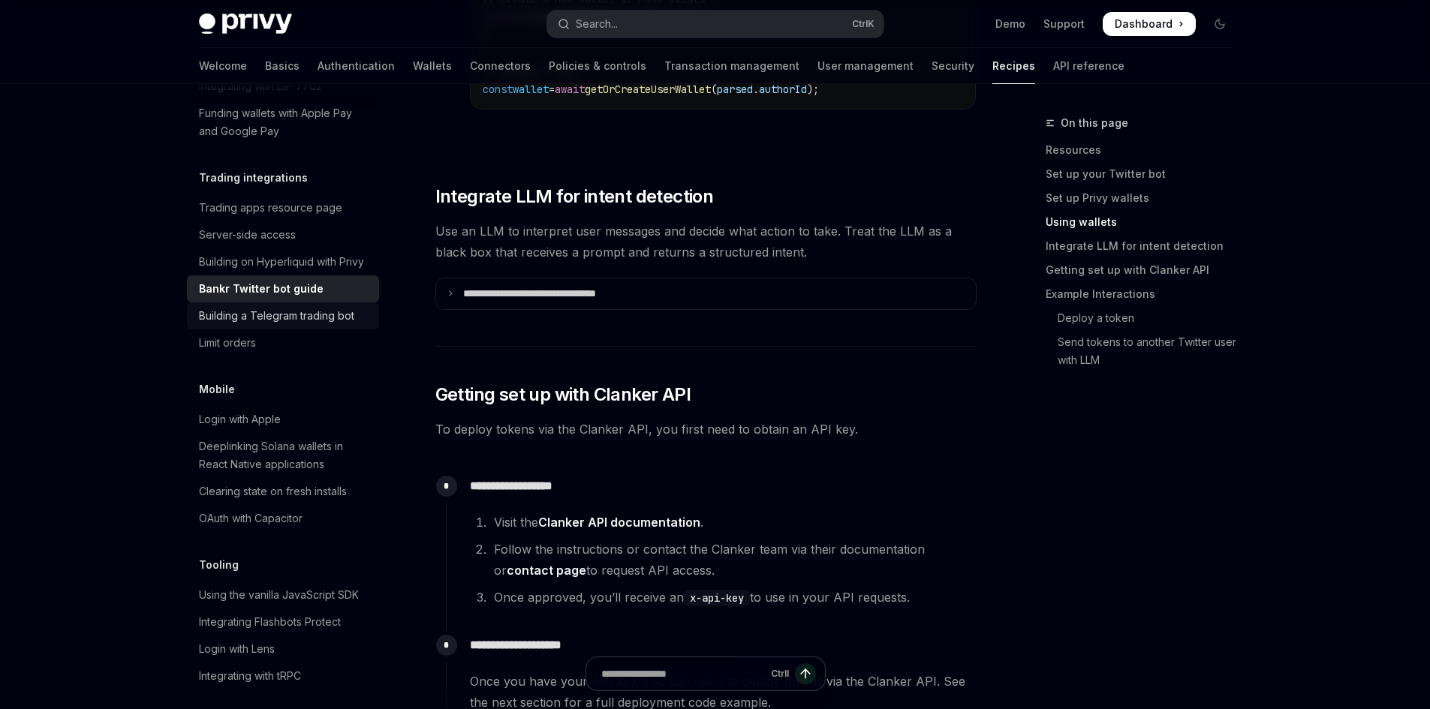
scroll to position [2327, 0]
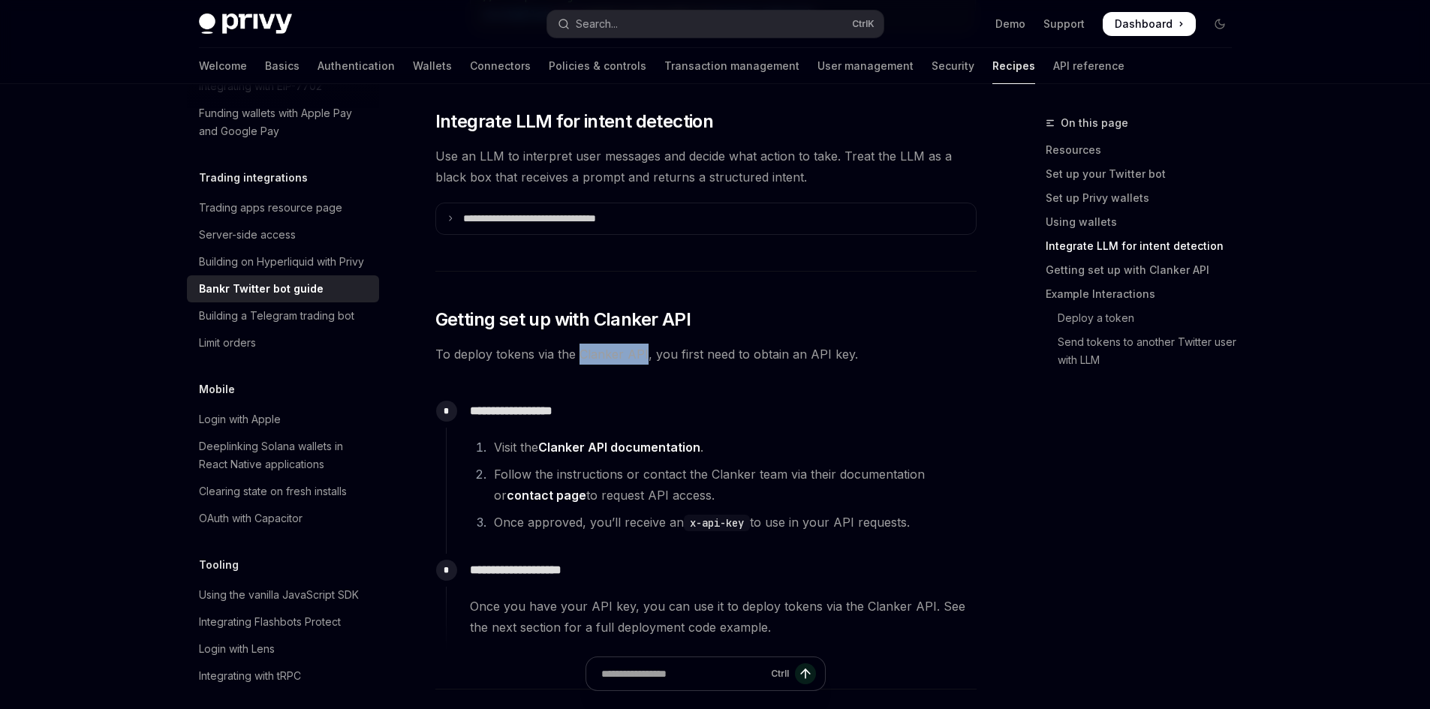
drag, startPoint x: 579, startPoint y: 342, endPoint x: 642, endPoint y: 342, distance: 63.1
click at [642, 344] on span "To deploy tokens via the Clanker API, you first need to obtain an API key." at bounding box center [705, 354] width 541 height 21
click at [542, 344] on span "To deploy tokens via the Clanker API, you first need to obtain an API key." at bounding box center [705, 354] width 541 height 21
drag, startPoint x: 539, startPoint y: 342, endPoint x: 719, endPoint y: 357, distance: 180.8
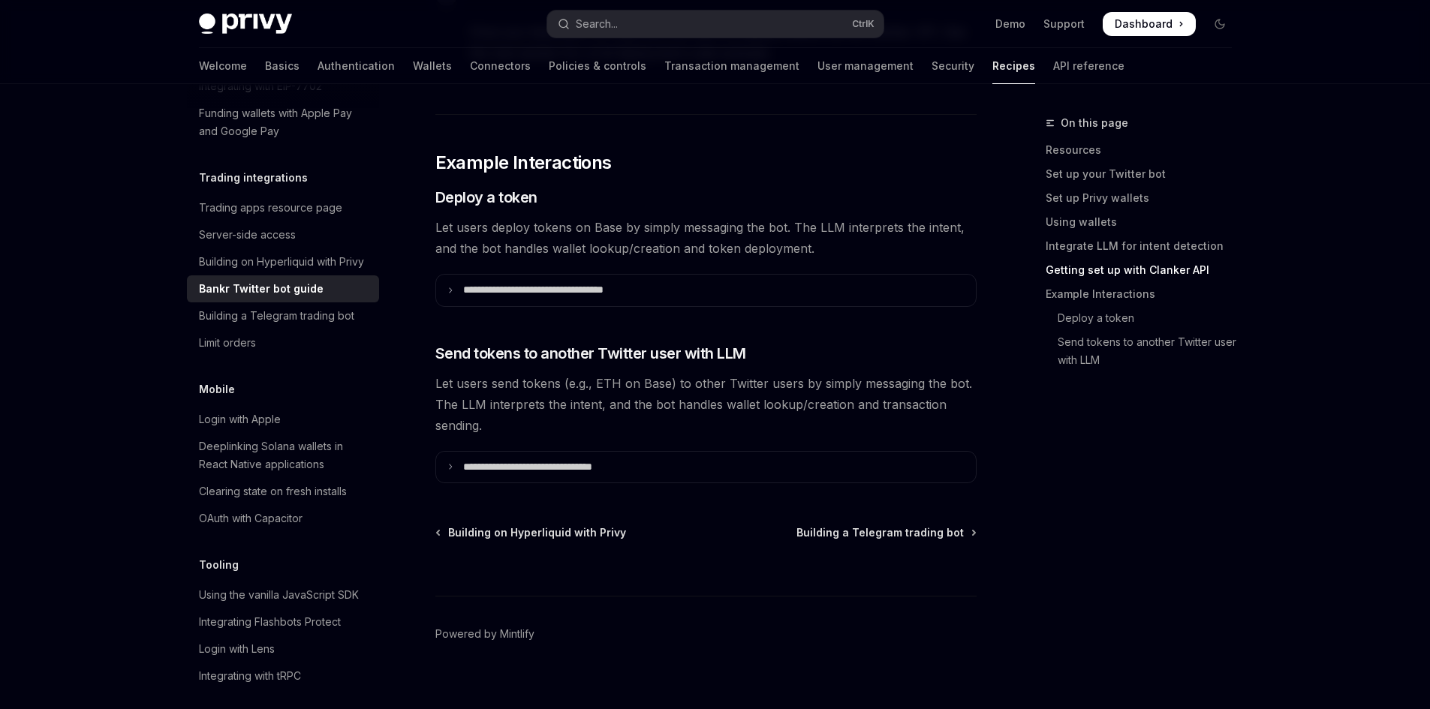
scroll to position [2904, 0]
click at [453, 284] on summary "**********" at bounding box center [706, 289] width 540 height 32
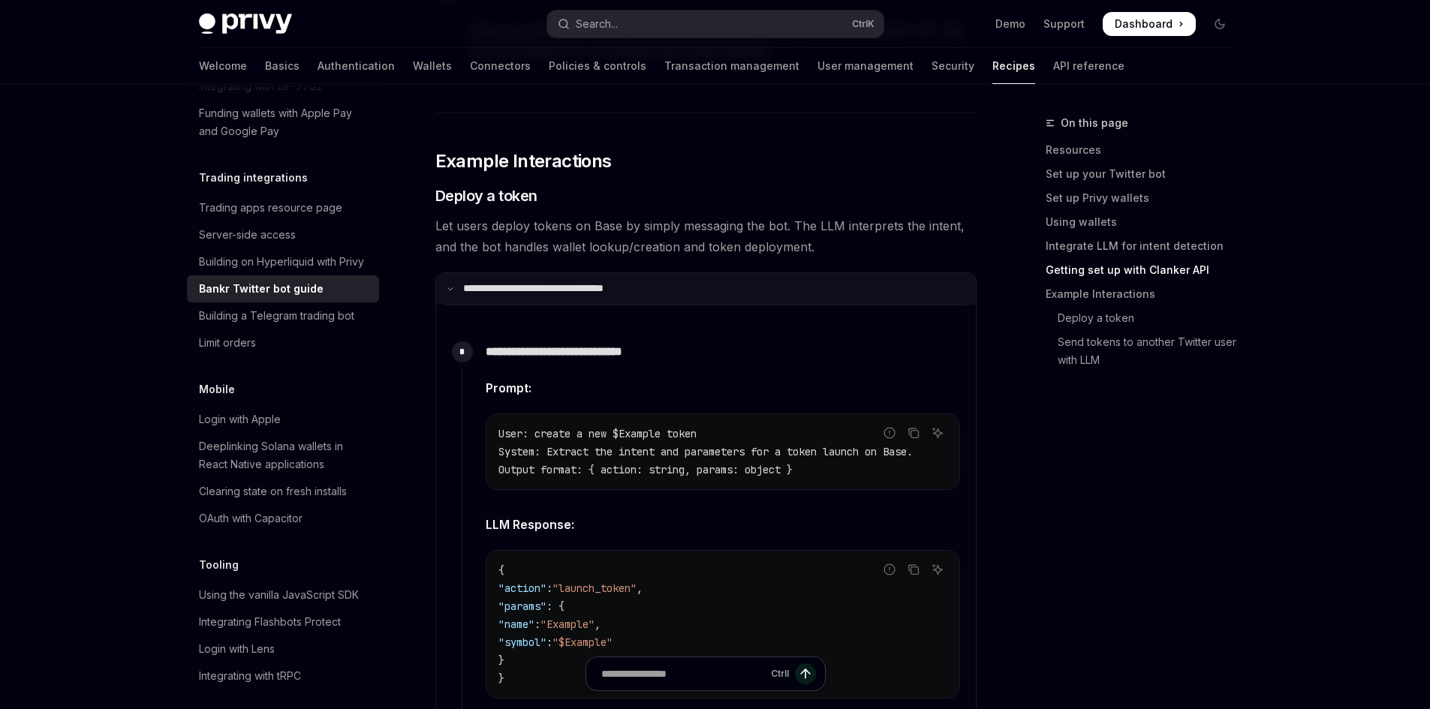
click at [453, 284] on summary "**********" at bounding box center [706, 289] width 540 height 32
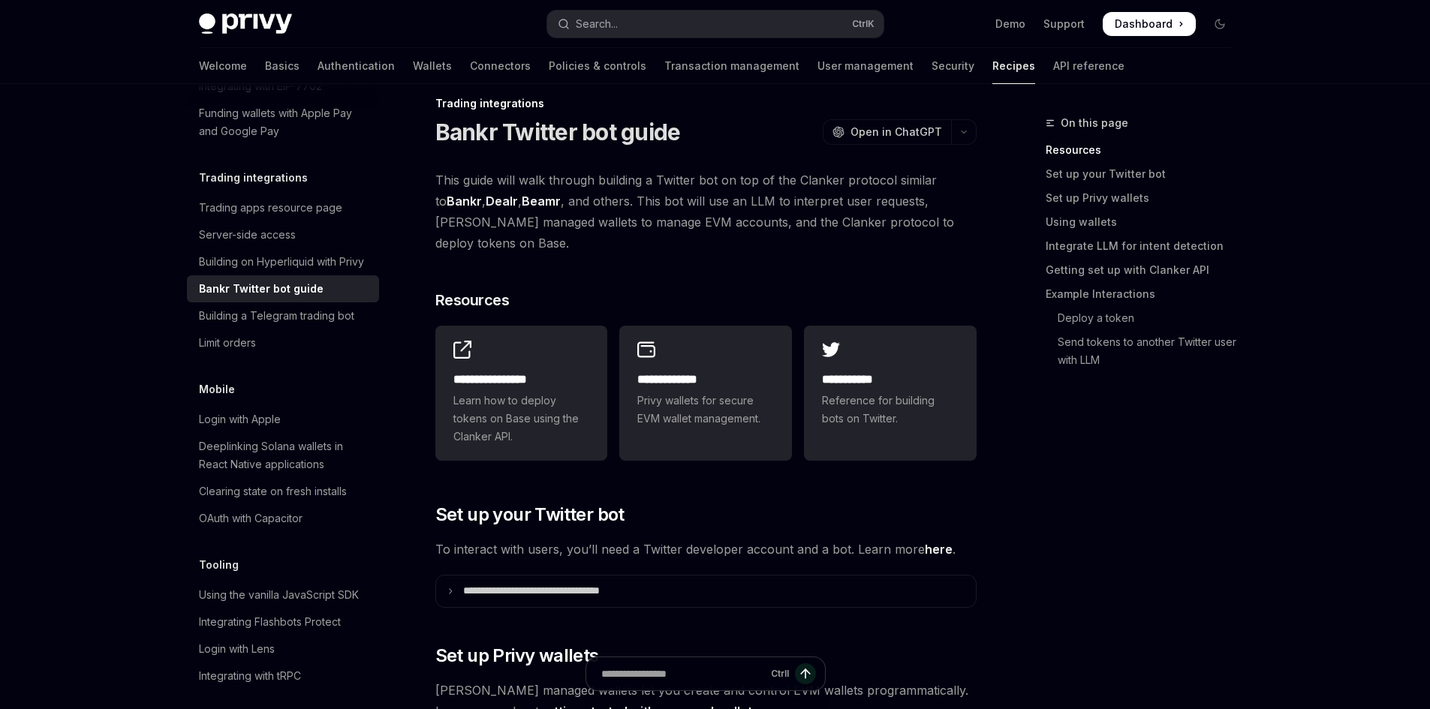
scroll to position [0, 0]
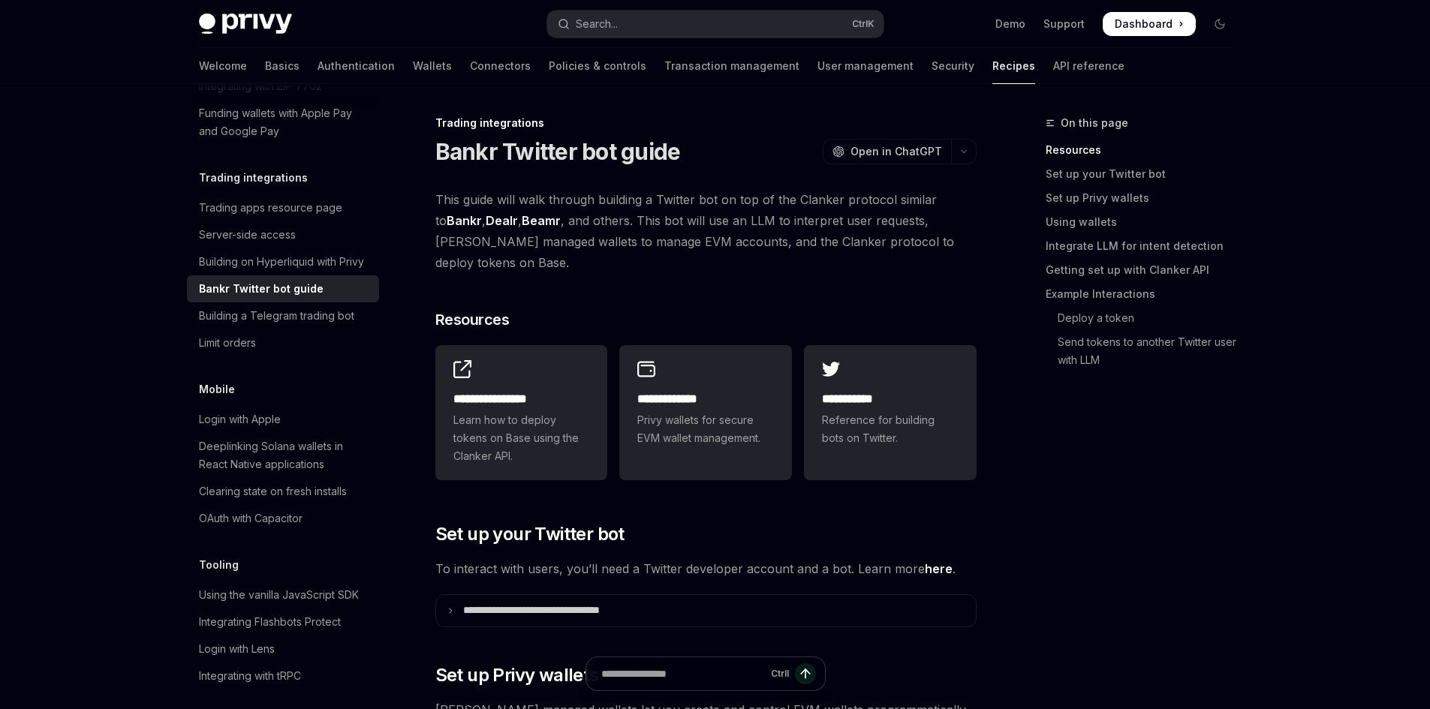
click at [557, 152] on h1 "Bankr Twitter bot guide" at bounding box center [557, 151] width 245 height 27
click at [584, 151] on h1 "Bankr Twitter bot guide" at bounding box center [557, 151] width 245 height 27
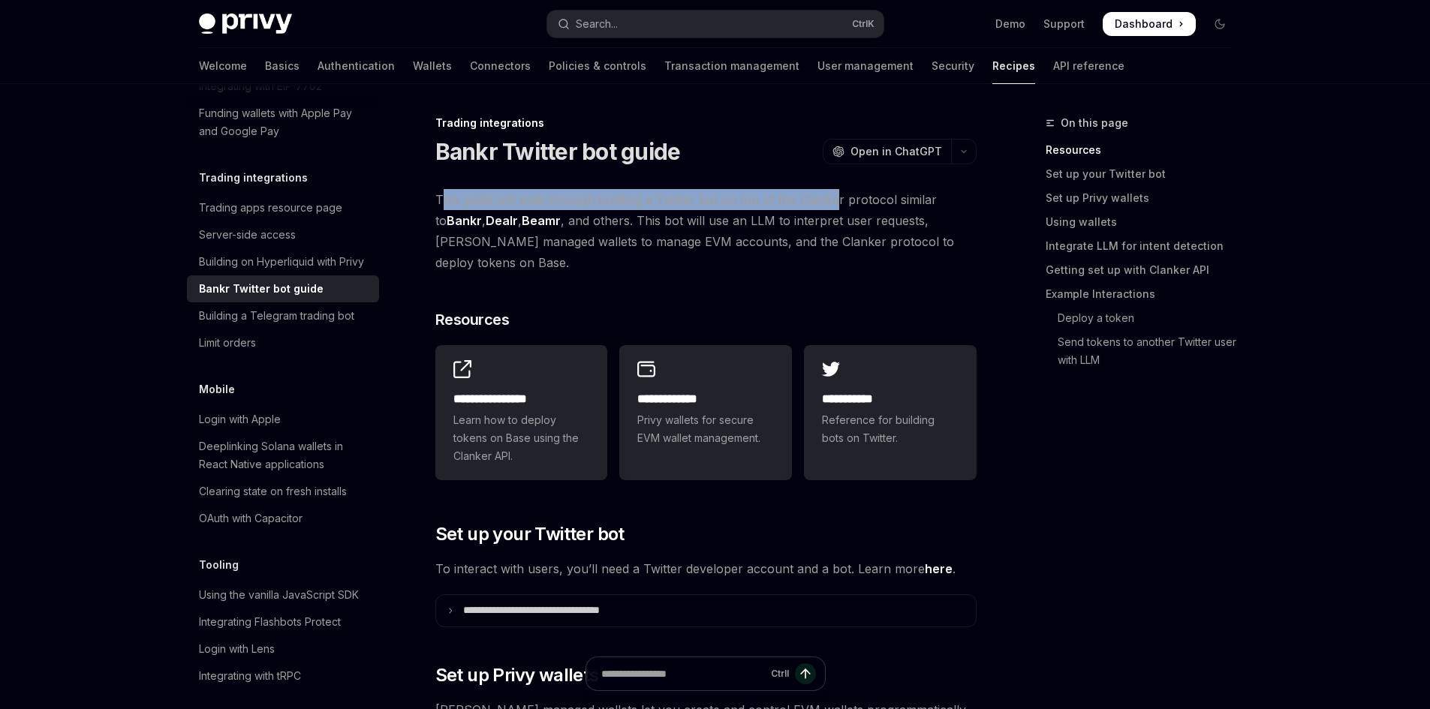
drag, startPoint x: 442, startPoint y: 205, endPoint x: 836, endPoint y: 208, distance: 393.4
click at [836, 208] on span "This guide will walk through building a Twitter bot on top of the Clanker proto…" at bounding box center [705, 231] width 541 height 84
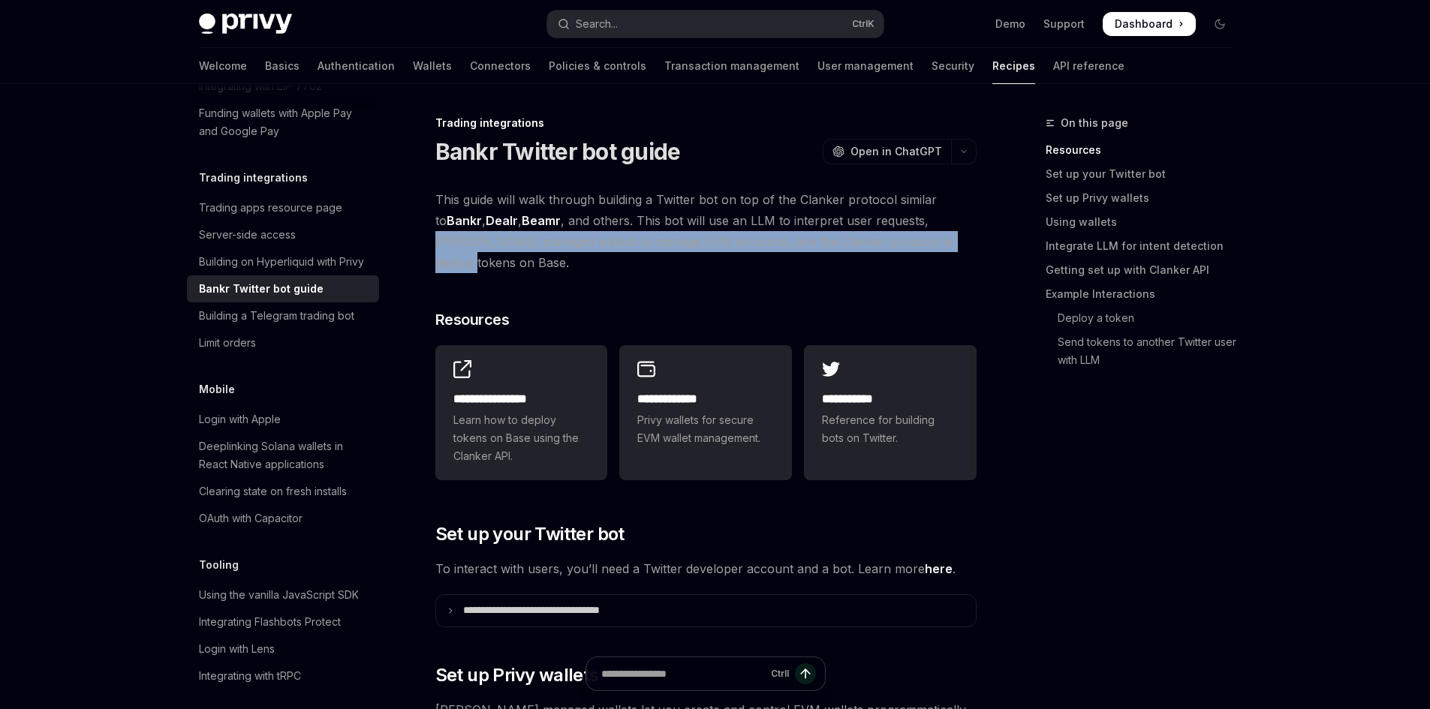
drag, startPoint x: 926, startPoint y: 230, endPoint x: 933, endPoint y: 241, distance: 12.9
click at [933, 241] on span "This guide will walk through building a Twitter bot on top of the Clanker proto…" at bounding box center [705, 231] width 541 height 84
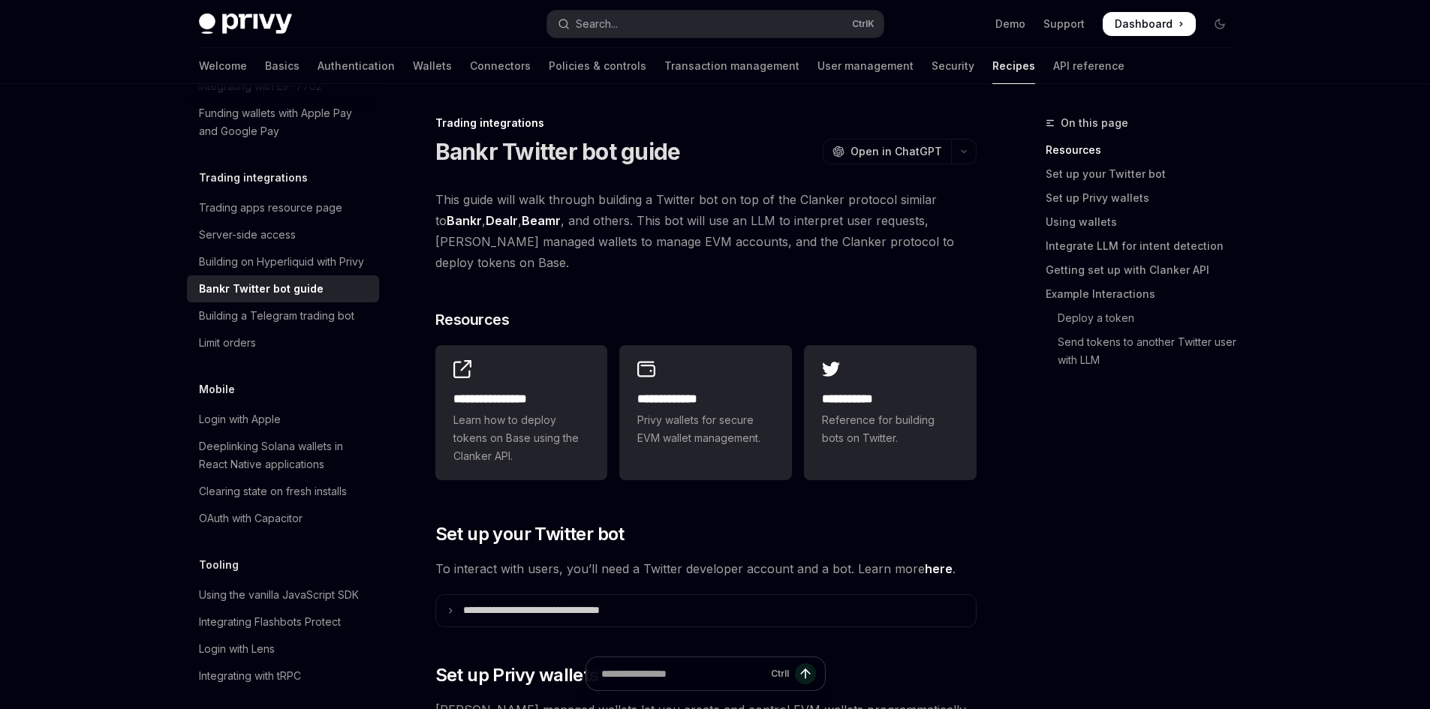
click at [685, 247] on span "This guide will walk through building a Twitter bot on top of the Clanker proto…" at bounding box center [705, 231] width 541 height 84
drag, startPoint x: 870, startPoint y: 245, endPoint x: 969, endPoint y: 250, distance: 99.2
click at [969, 250] on span "This guide will walk through building a Twitter bot on top of the Clanker proto…" at bounding box center [705, 231] width 541 height 84
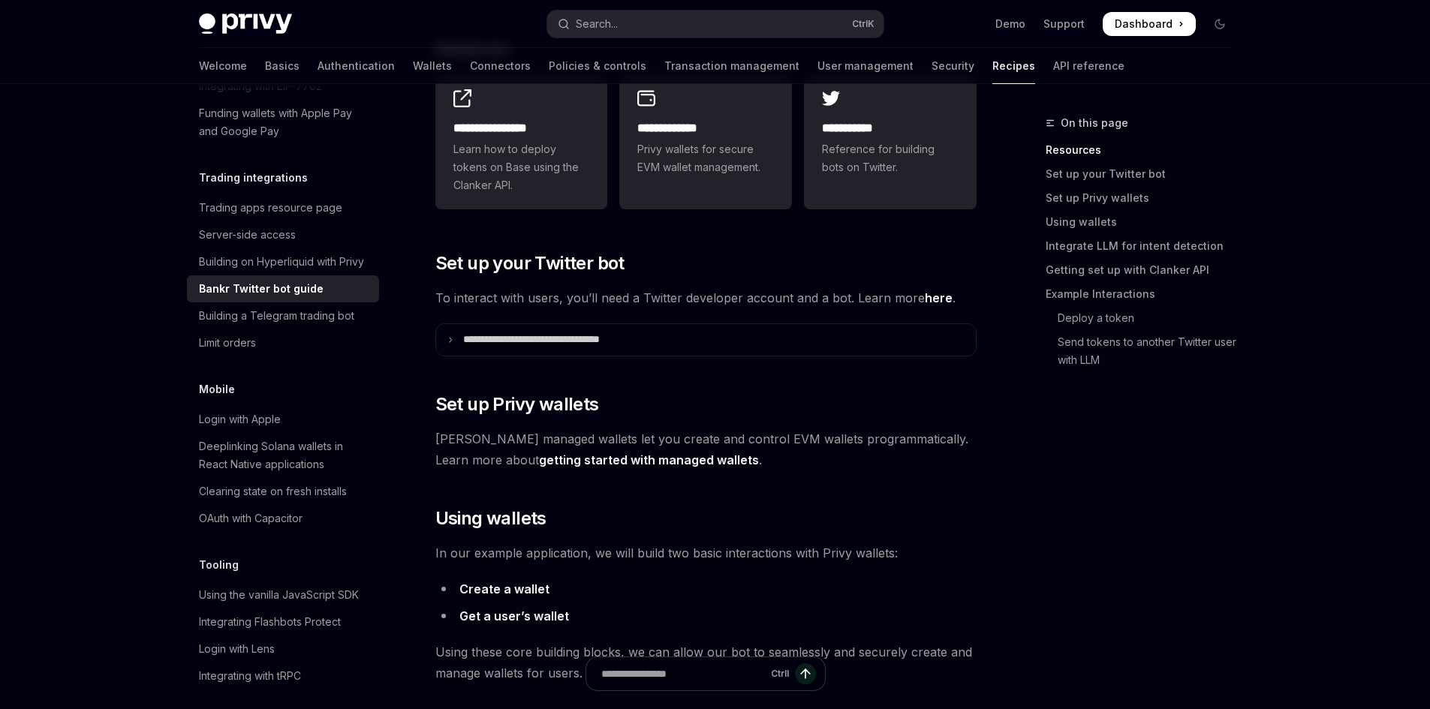
scroll to position [300, 0]
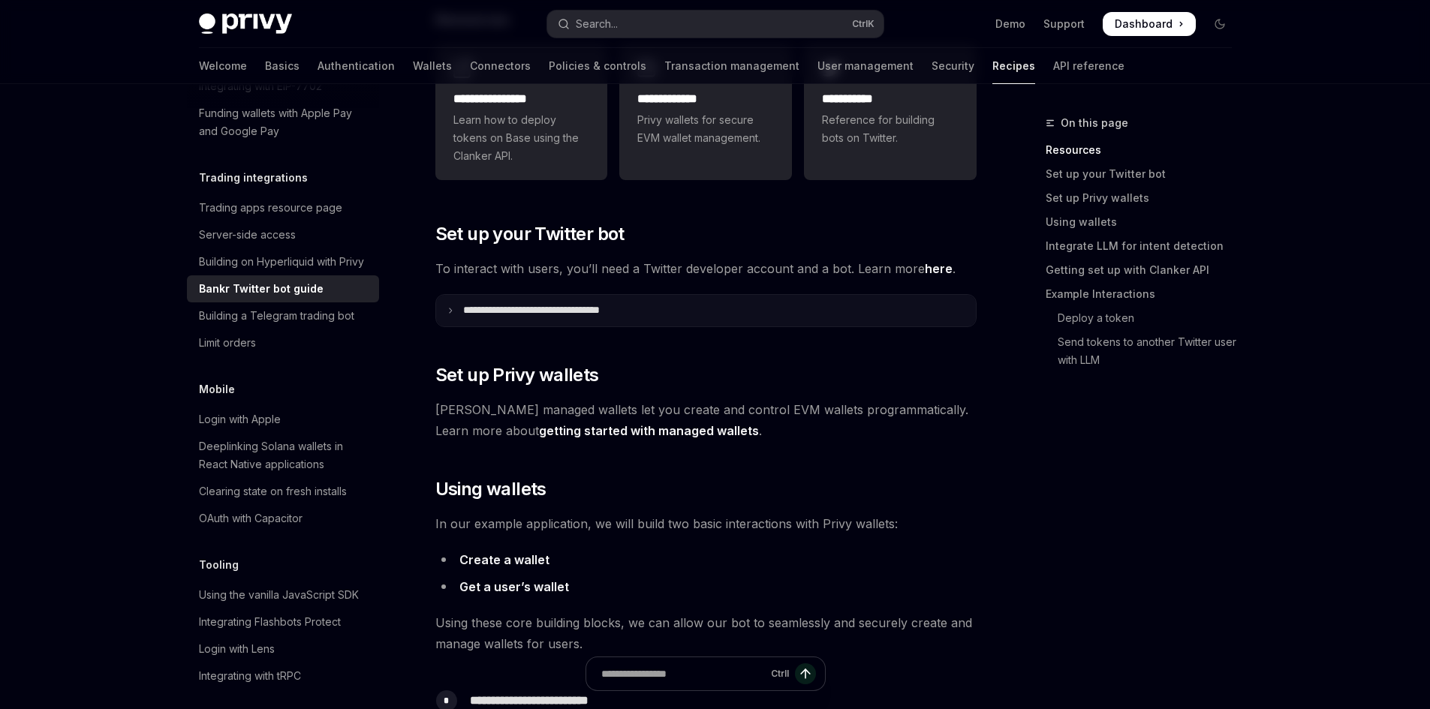
click at [453, 297] on summary "**********" at bounding box center [706, 311] width 540 height 32
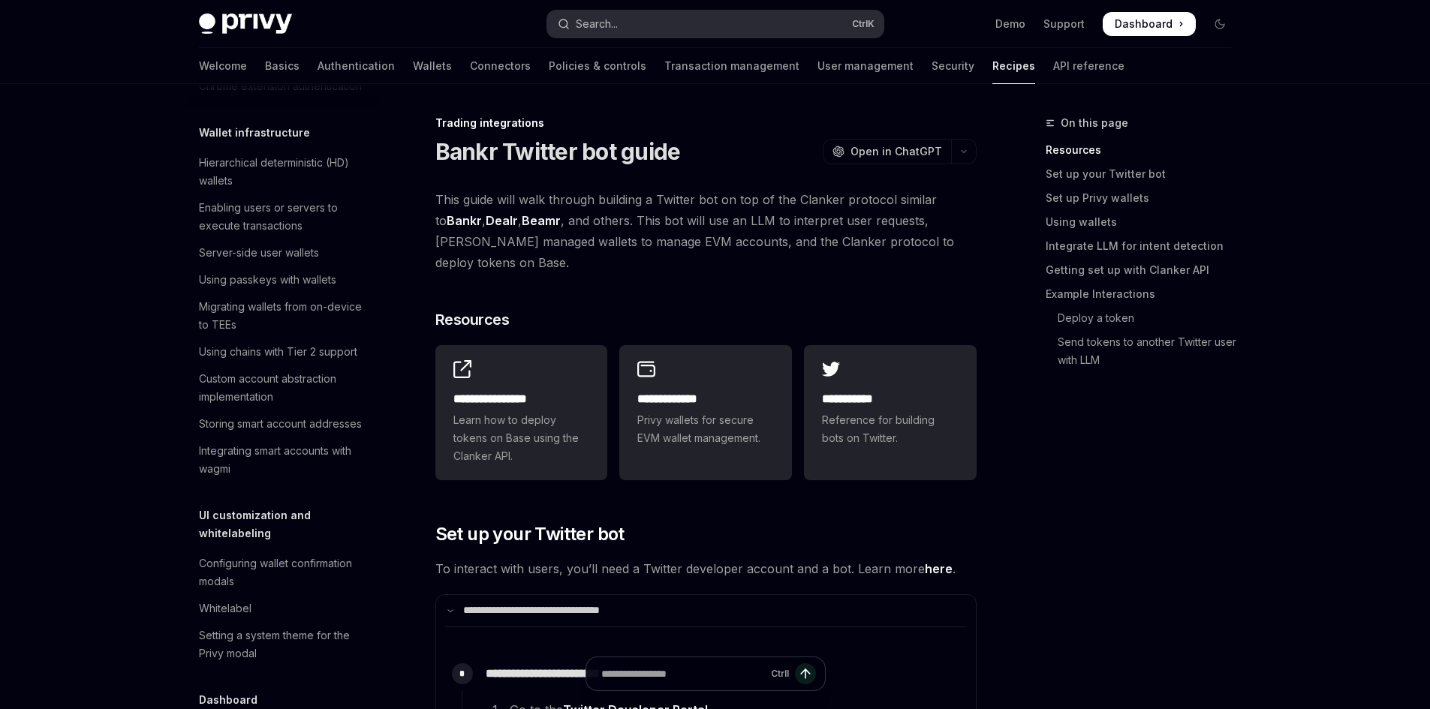
scroll to position [334, 0]
